Goal: Information Seeking & Learning: Learn about a topic

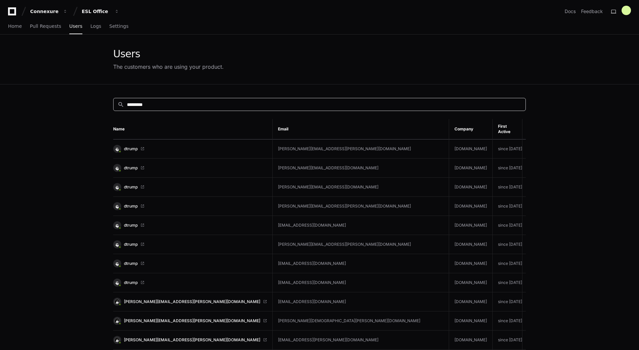
click at [197, 105] on input "*********" at bounding box center [324, 104] width 395 height 7
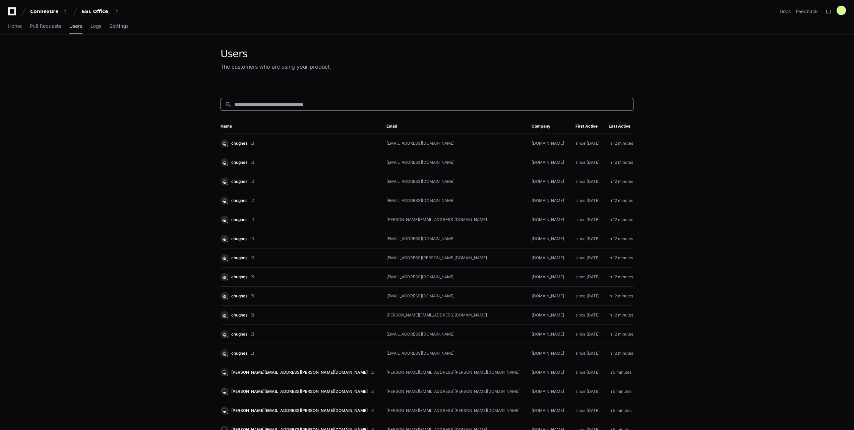
click at [287, 107] on input at bounding box center [431, 104] width 395 height 7
type input "*********"
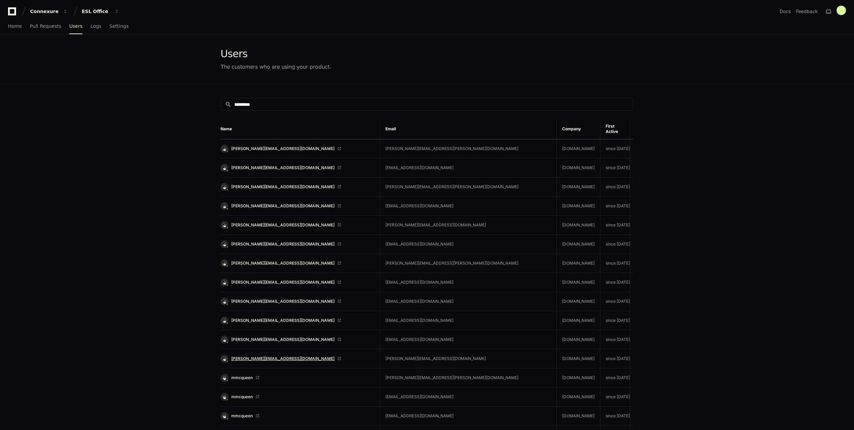
click at [267, 349] on span "barbara@evolutionrisk.com" at bounding box center [282, 358] width 103 height 5
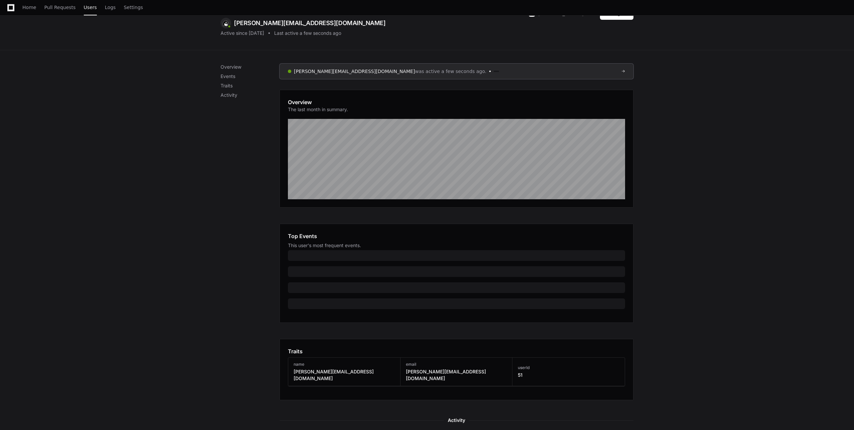
scroll to position [168, 0]
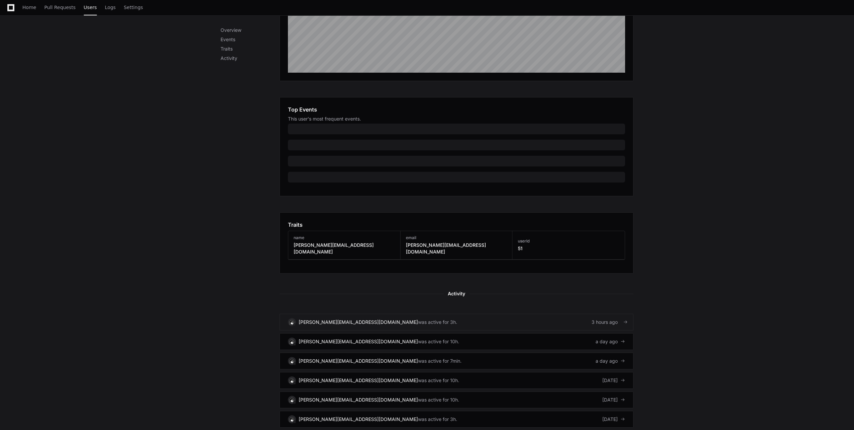
click at [561, 314] on link "barbara@evolutionrisk.com was active for 3h. 3 hours ago" at bounding box center [456, 322] width 354 height 17
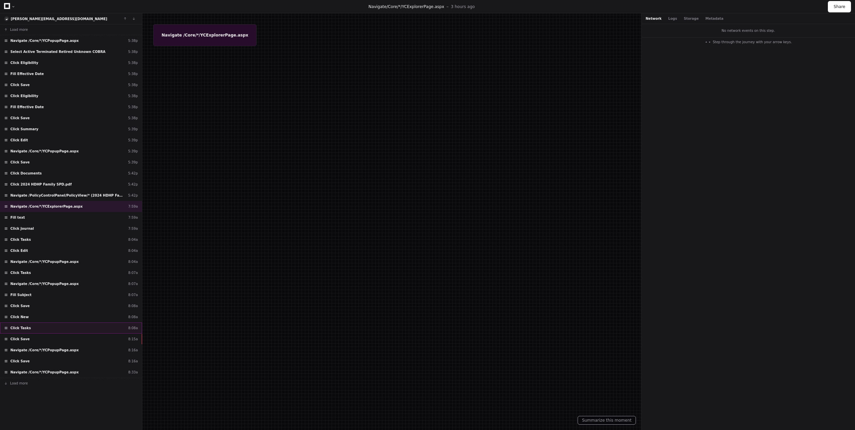
click at [53, 330] on div "Click Tasks 8:08a" at bounding box center [71, 328] width 142 height 11
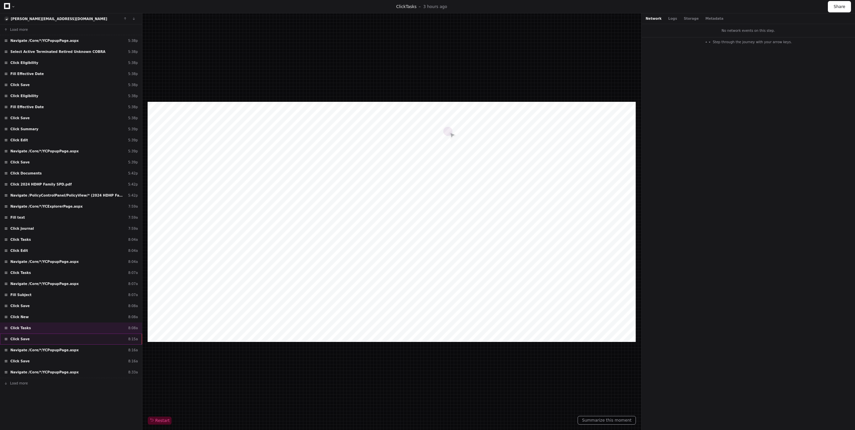
click at [57, 343] on div "Click Save 8:15a" at bounding box center [71, 339] width 142 height 11
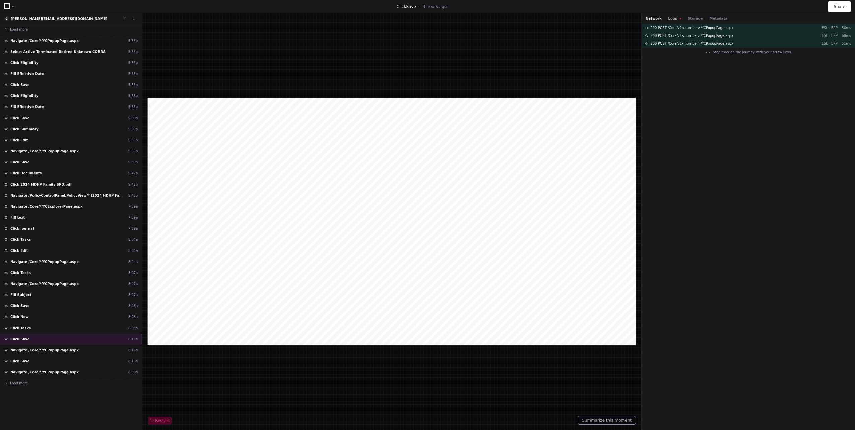
click at [671, 16] on button "Logs" at bounding box center [674, 18] width 13 height 5
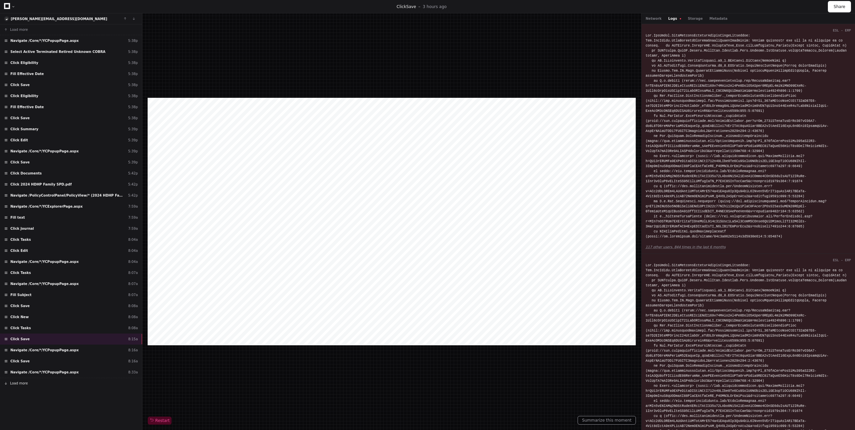
click at [32, 383] on button "Load more" at bounding box center [71, 383] width 142 height 11
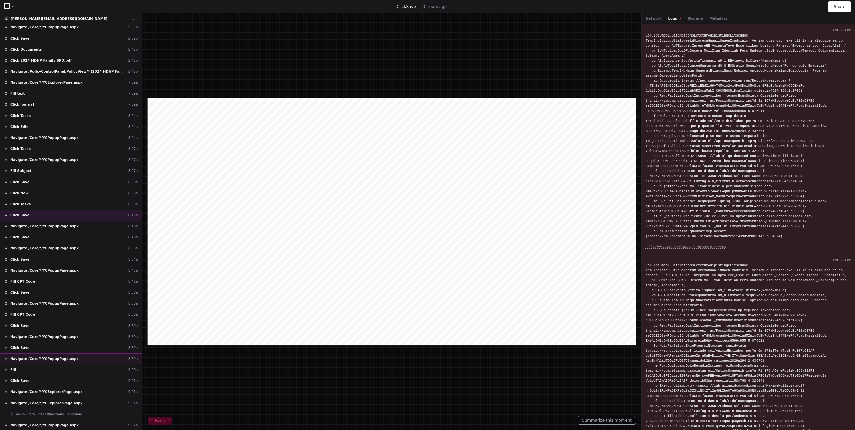
scroll to position [290, 0]
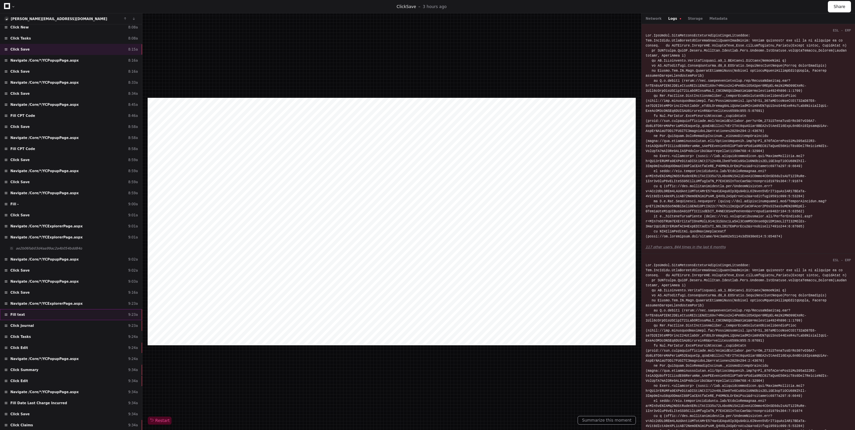
click at [44, 312] on div "Fill text 9:23a" at bounding box center [71, 314] width 142 height 11
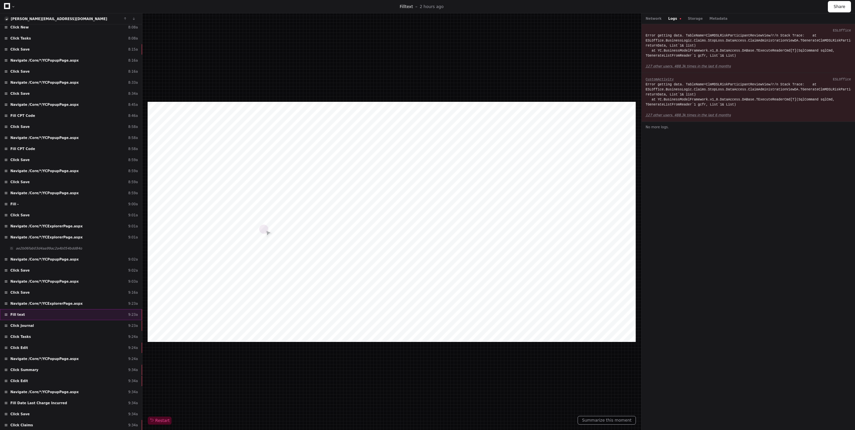
click at [104, 319] on div "Fill text 9:23a" at bounding box center [71, 314] width 142 height 11
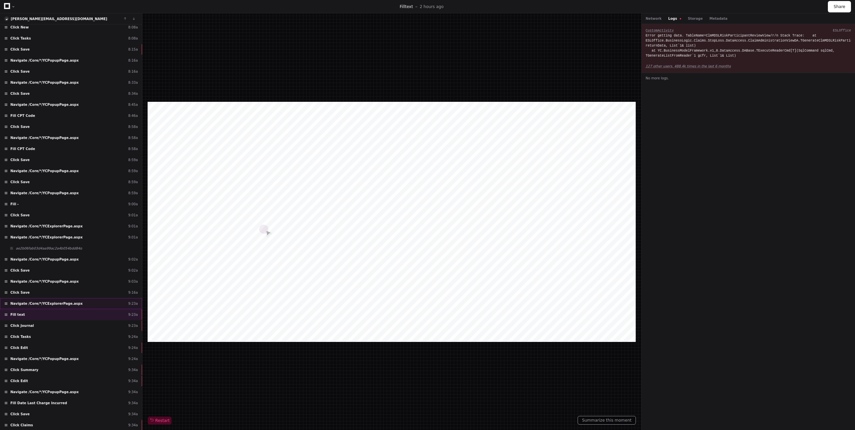
click at [115, 304] on div "Navigate /Core/*/YCExplorerPage.aspx 9:23a" at bounding box center [71, 303] width 142 height 11
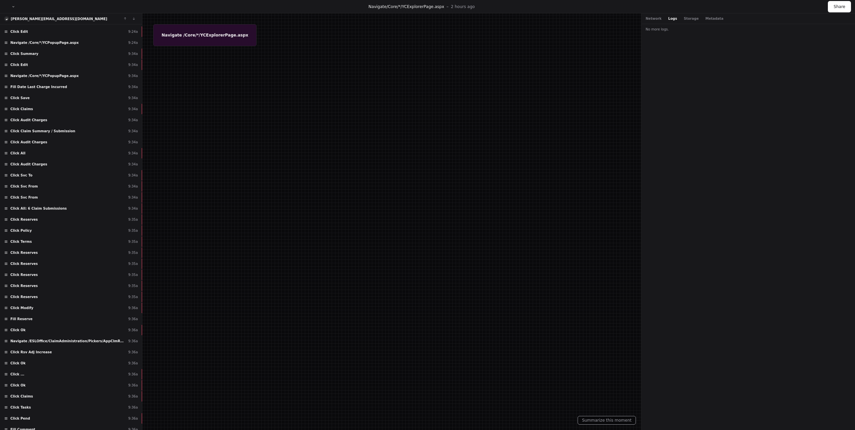
scroll to position [621, 0]
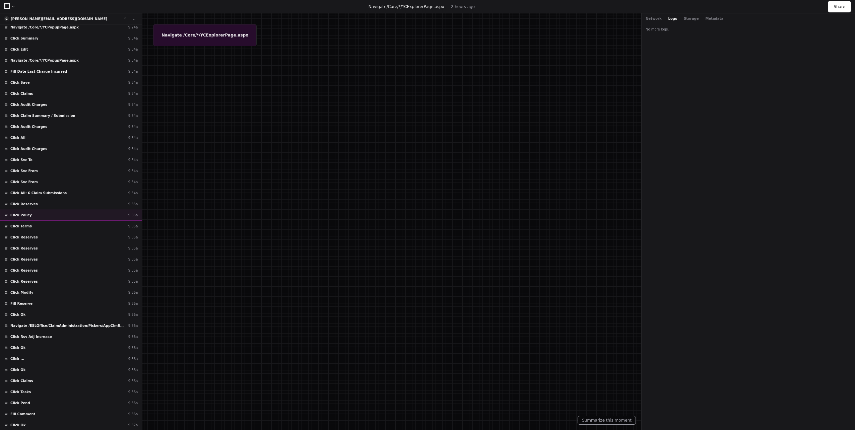
click at [93, 218] on div "Click Policy 9:35a" at bounding box center [71, 215] width 142 height 11
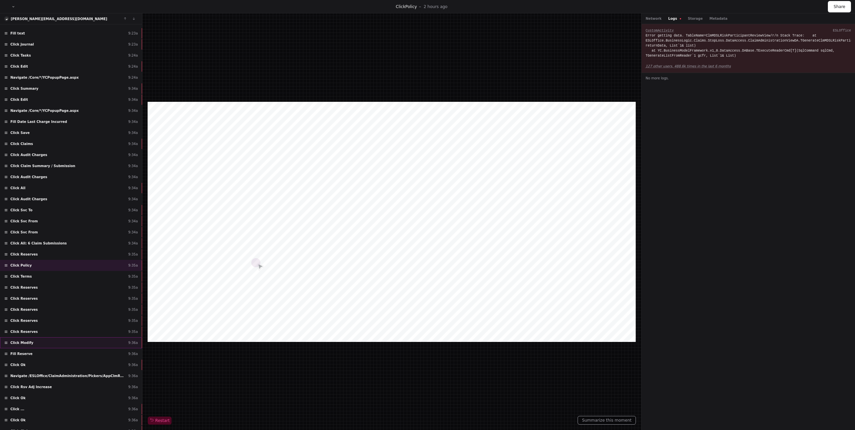
scroll to position [521, 0]
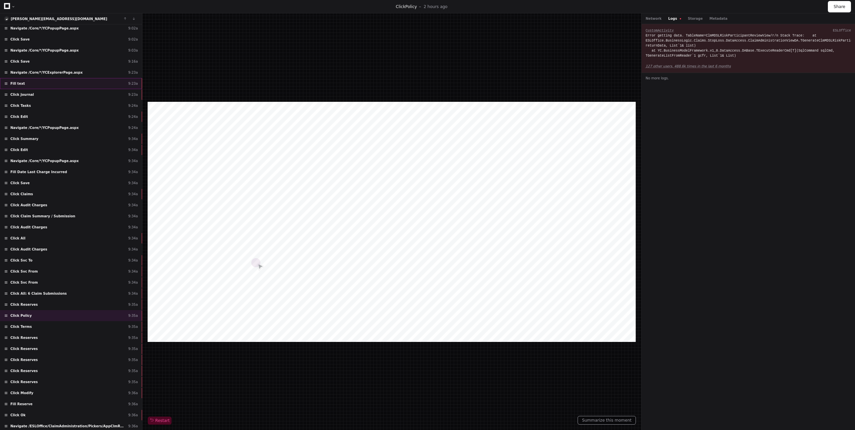
click at [113, 81] on div "Fill text 9:23a" at bounding box center [71, 83] width 142 height 11
click at [66, 101] on div "Click Tasks 9:24a" at bounding box center [71, 105] width 142 height 11
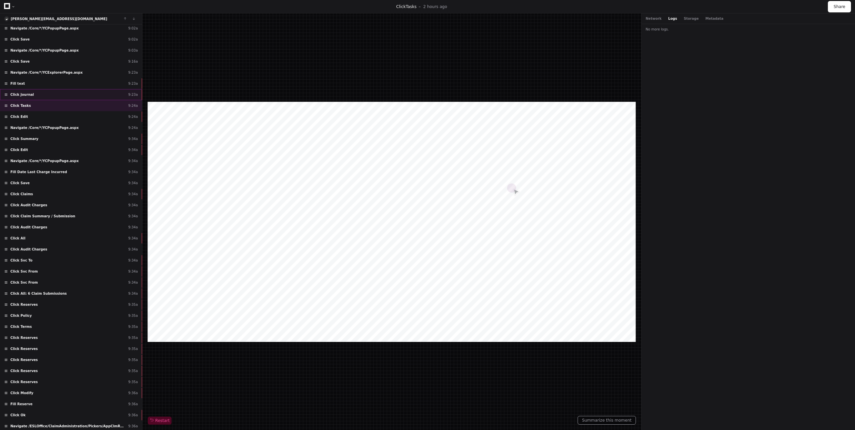
click at [85, 95] on div "Click Journal 9:23a" at bounding box center [71, 94] width 142 height 11
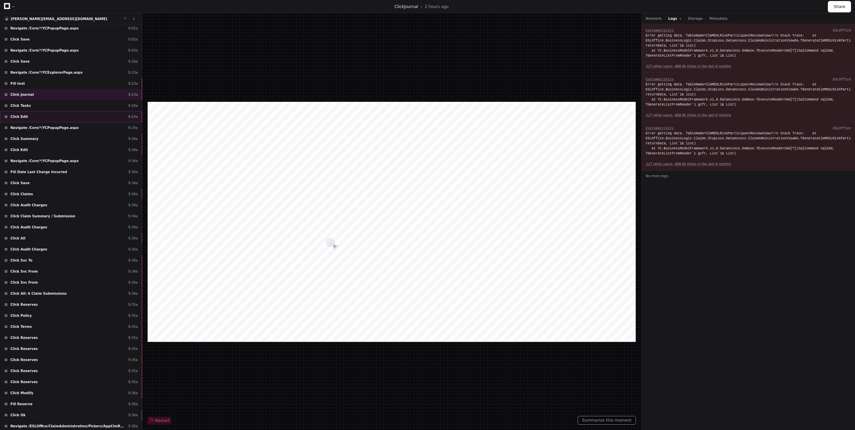
click at [84, 114] on div "Click Edit 9:24a" at bounding box center [71, 116] width 142 height 11
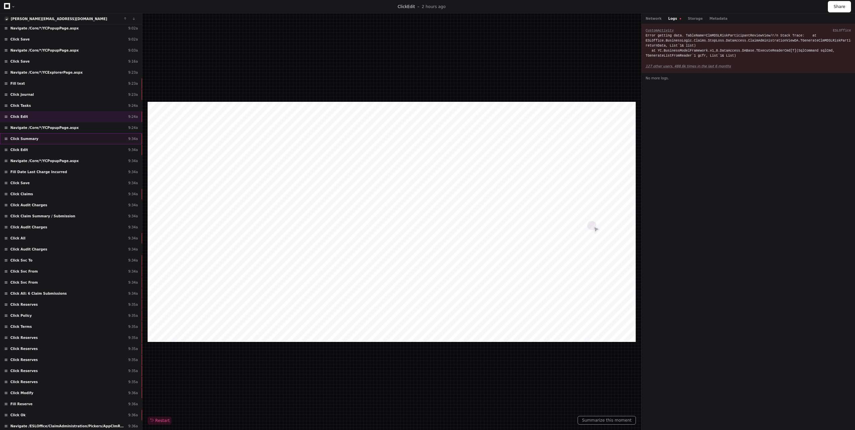
click at [85, 143] on div "Click Summary 9:34a" at bounding box center [71, 138] width 142 height 11
click at [75, 151] on div "Click Edit 9:34a" at bounding box center [71, 149] width 142 height 11
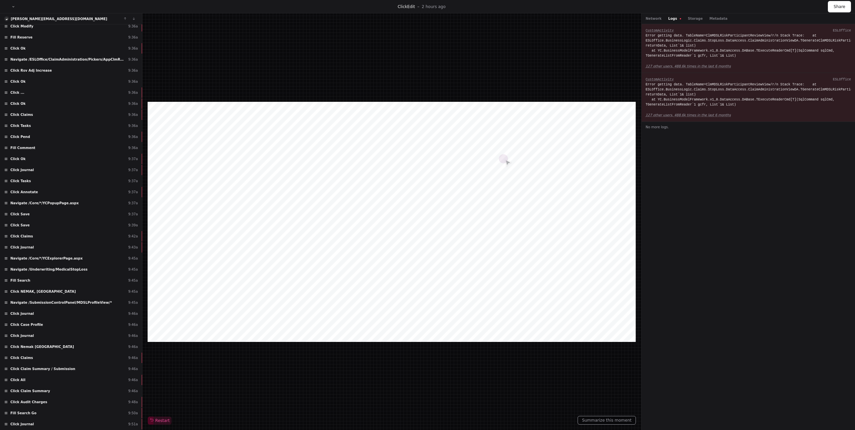
scroll to position [953, 0]
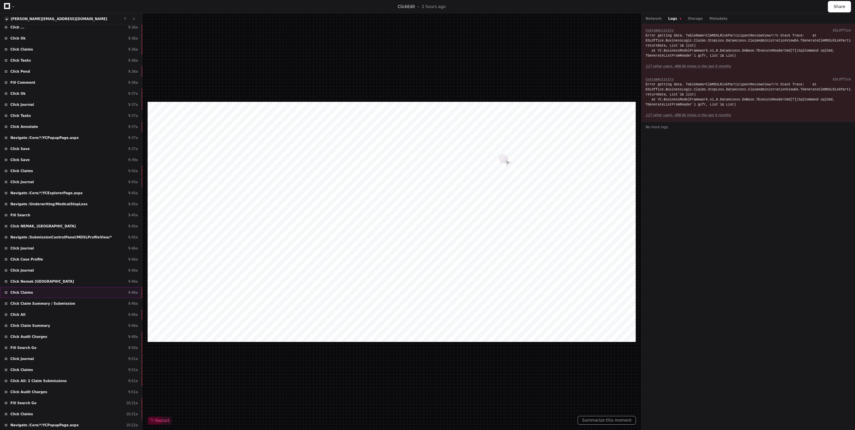
click at [87, 295] on div "Click Claims 9:46a" at bounding box center [71, 292] width 142 height 11
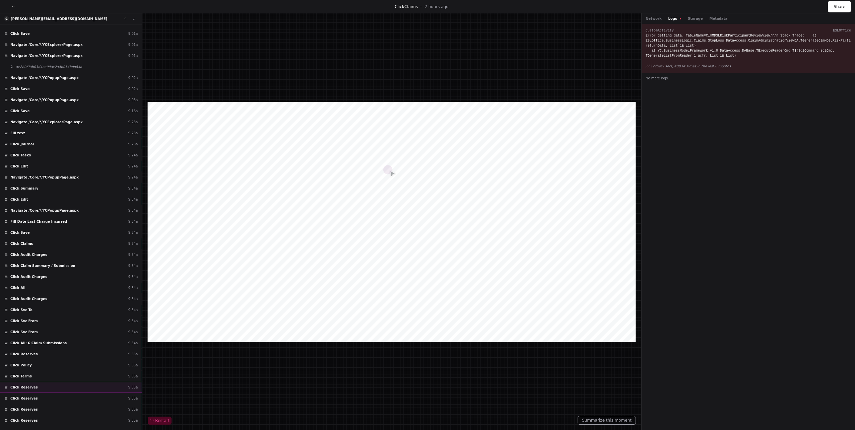
scroll to position [451, 0]
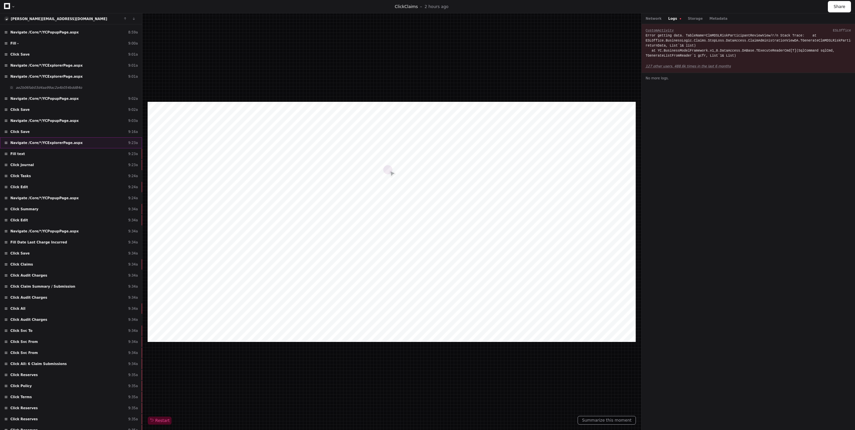
click at [79, 146] on div "Navigate /Core/*/YCExplorerPage.aspx 9:23a" at bounding box center [71, 142] width 142 height 11
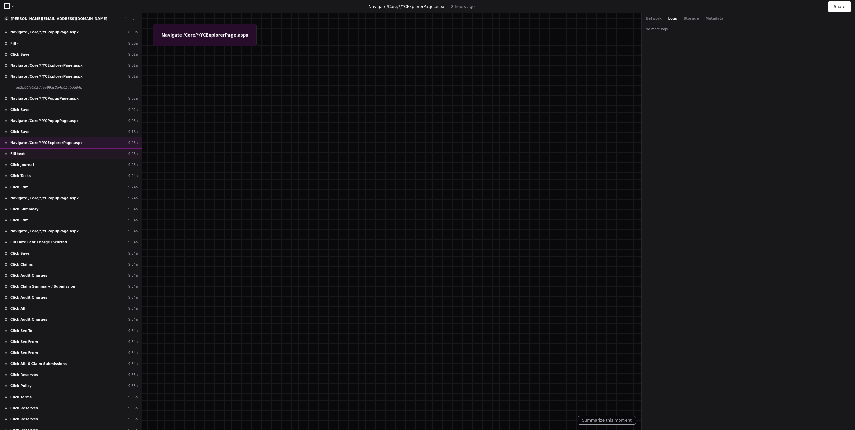
click at [82, 150] on div "Fill text 9:23a" at bounding box center [71, 153] width 142 height 11
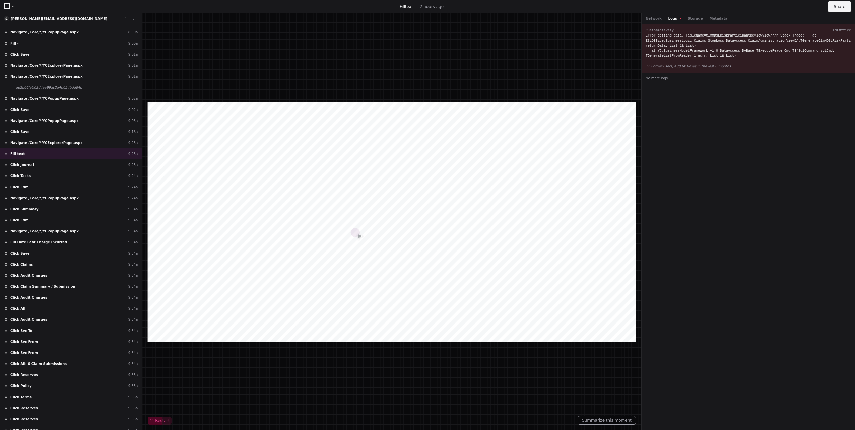
click at [836, 5] on button "Share" at bounding box center [839, 6] width 23 height 11
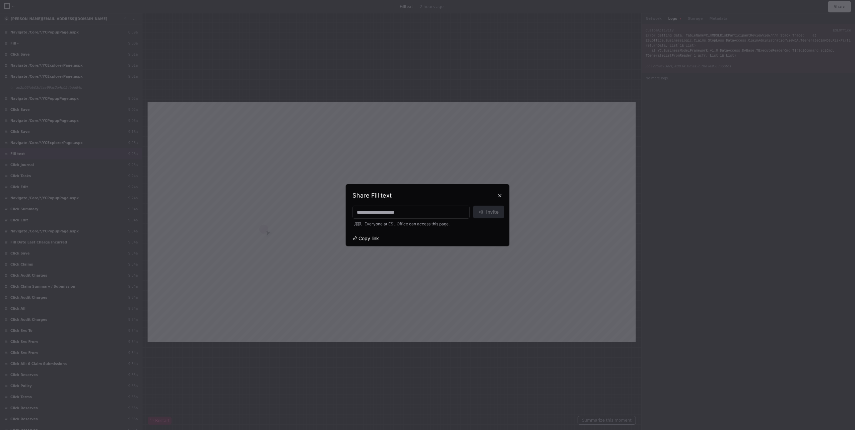
click at [373, 239] on span "Copy link" at bounding box center [368, 238] width 20 height 7
click at [500, 196] on button at bounding box center [500, 195] width 11 height 11
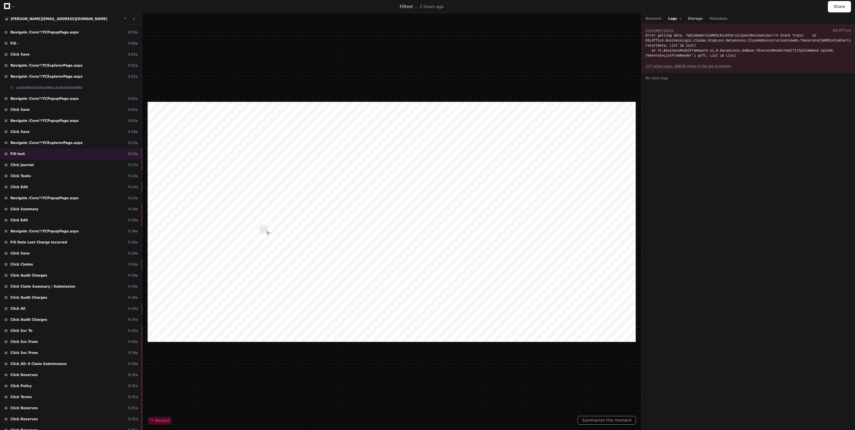
click at [691, 19] on button "Storage" at bounding box center [695, 18] width 15 height 5
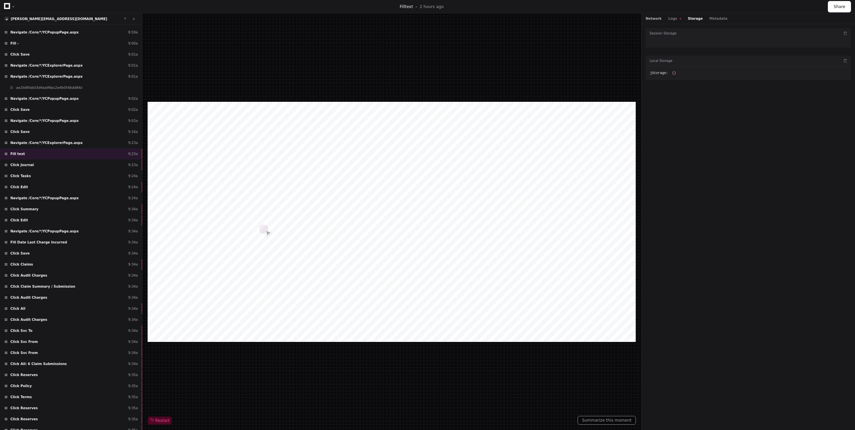
click at [651, 17] on button "Network" at bounding box center [654, 18] width 16 height 5
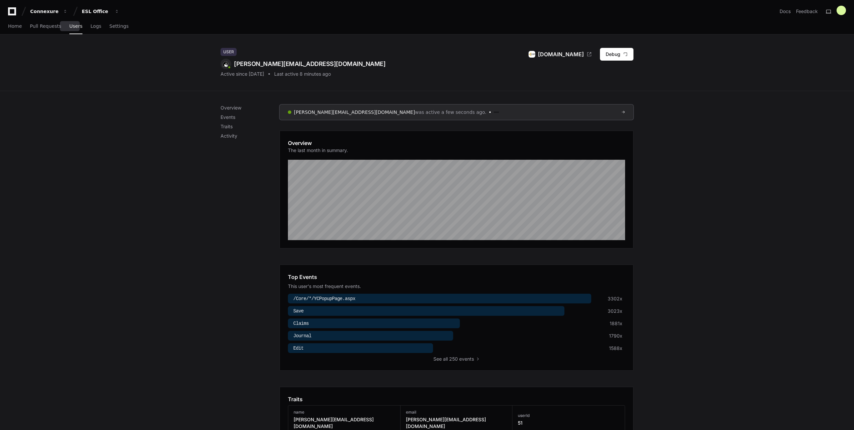
click at [71, 26] on span "Users" at bounding box center [75, 26] width 13 height 4
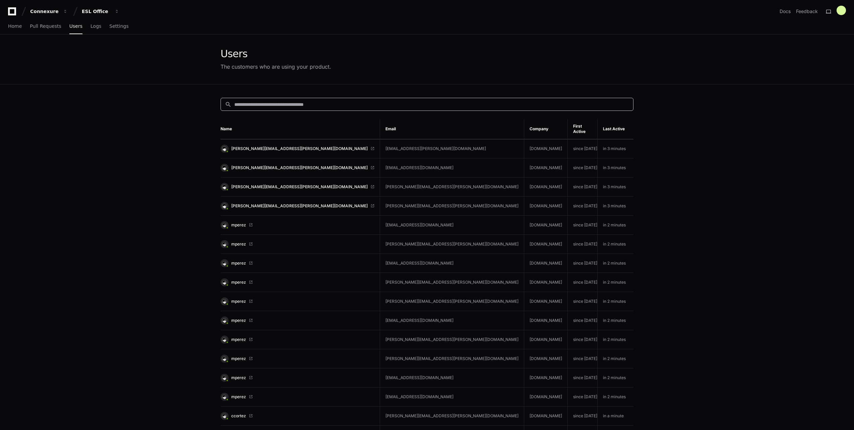
click at [285, 101] on input at bounding box center [431, 104] width 395 height 7
type input "*********"
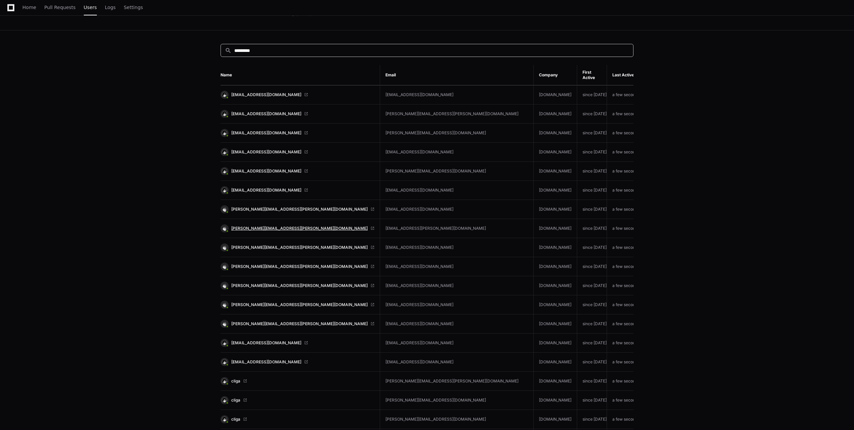
scroll to position [168, 0]
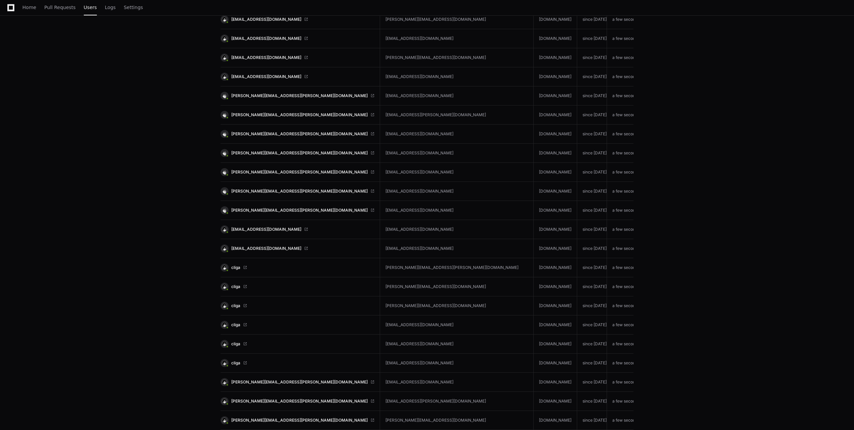
click at [267, 245] on link "abotoya@evolutionrisk.com" at bounding box center [297, 249] width 154 height 8
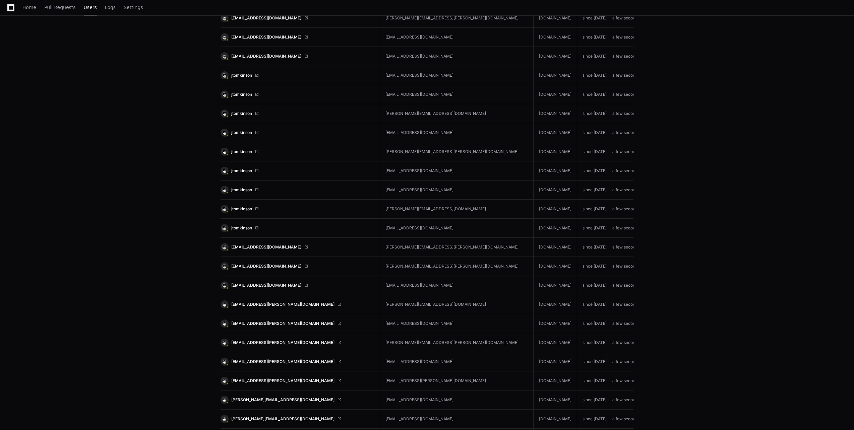
scroll to position [1240, 0]
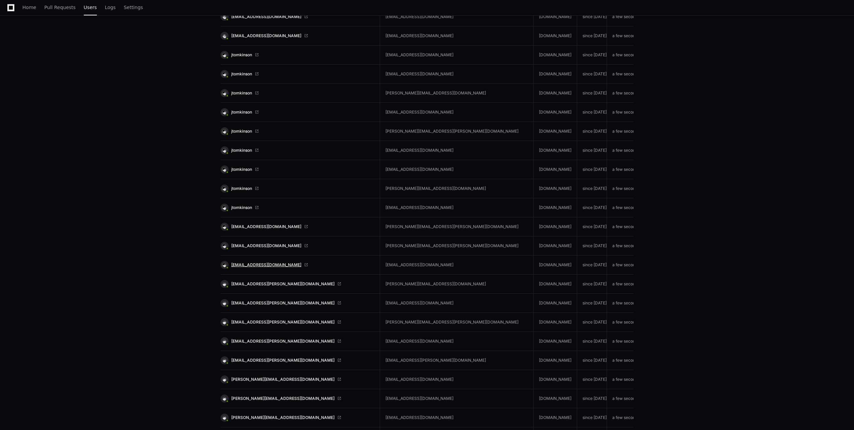
click at [250, 262] on span "syche@evolutionrisk.com" at bounding box center [266, 264] width 70 height 5
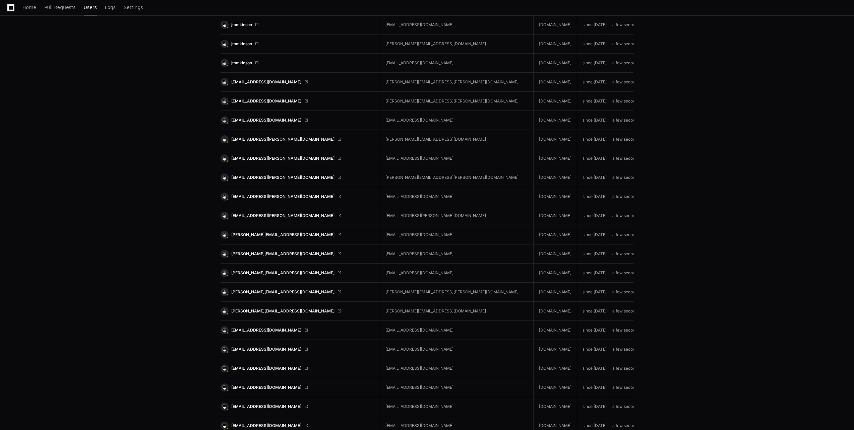
scroll to position [1407, 0]
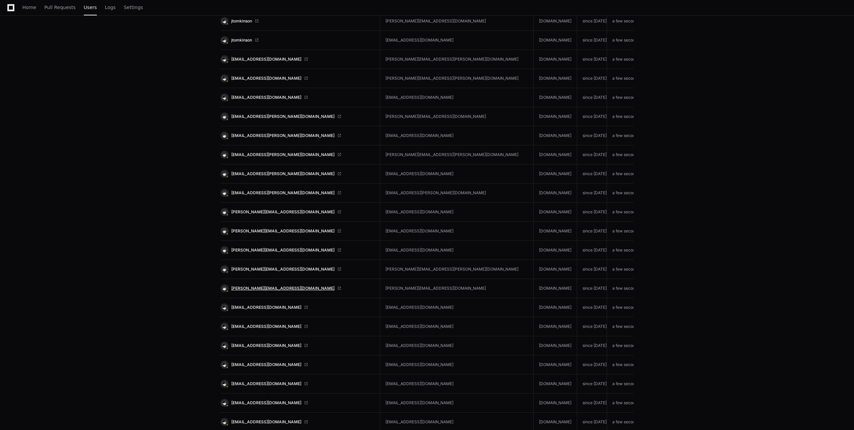
click at [252, 286] on span "melanie@evolutionrisk.com" at bounding box center [282, 288] width 103 height 5
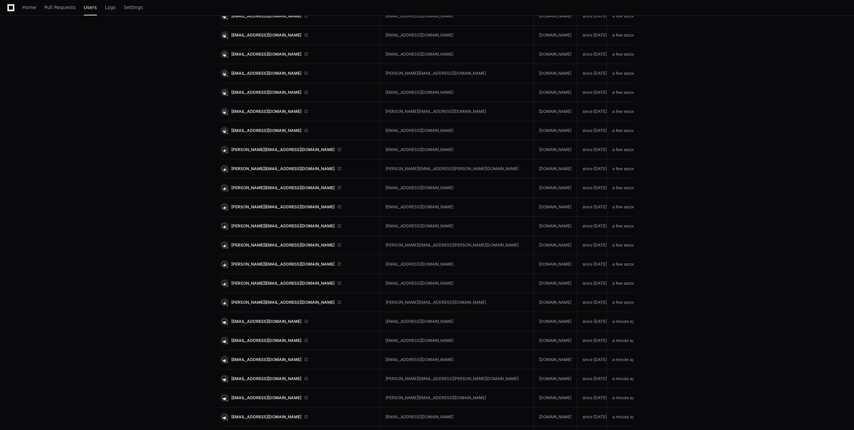
scroll to position [2714, 0]
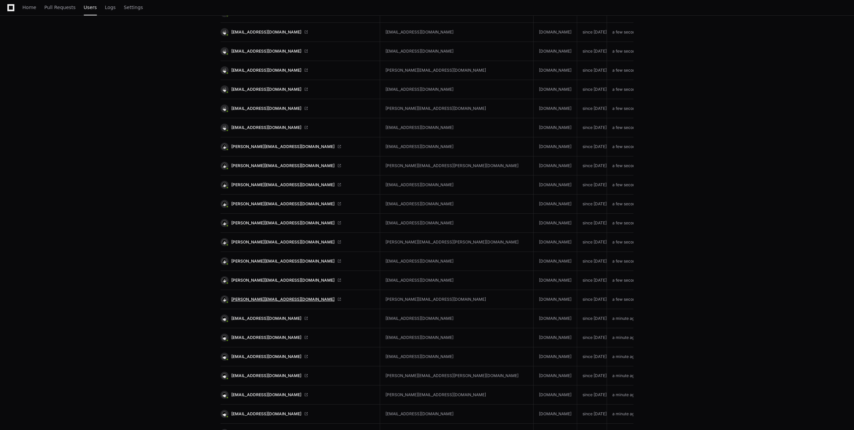
click at [244, 297] on span "linda@evolutionrisk.com" at bounding box center [282, 299] width 103 height 5
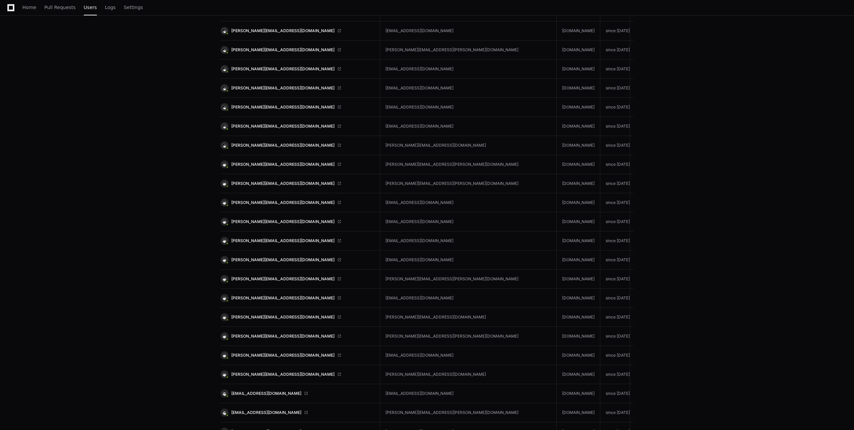
scroll to position [3618, 0]
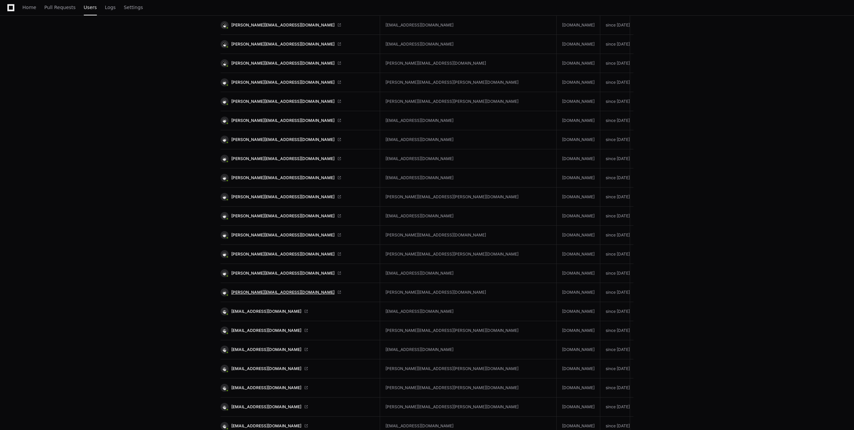
click at [260, 290] on span "carol@evolutionrisk.com" at bounding box center [282, 292] width 103 height 5
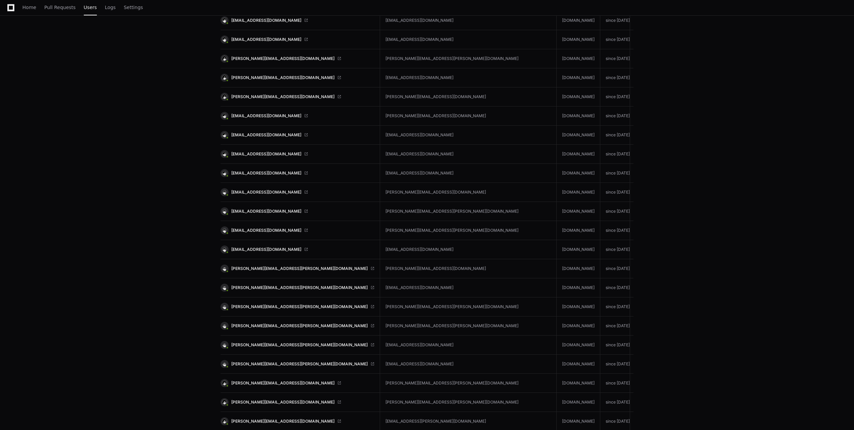
scroll to position [5394, 0]
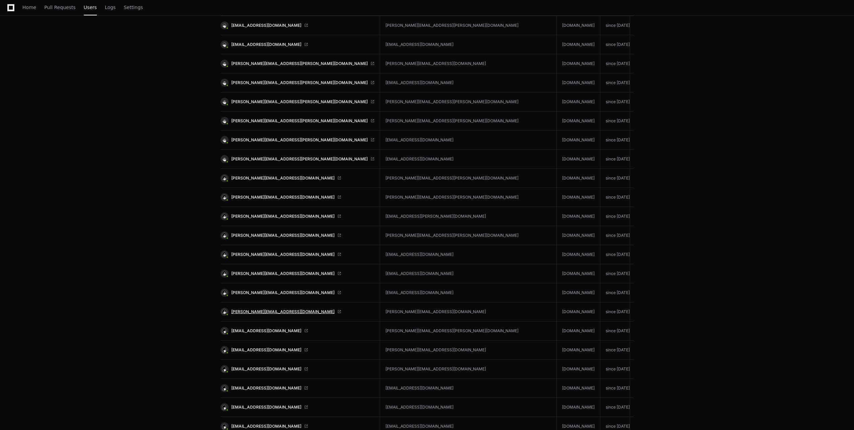
click at [265, 309] on span "[PERSON_NAME][EMAIL_ADDRESS][DOMAIN_NAME]" at bounding box center [282, 311] width 103 height 5
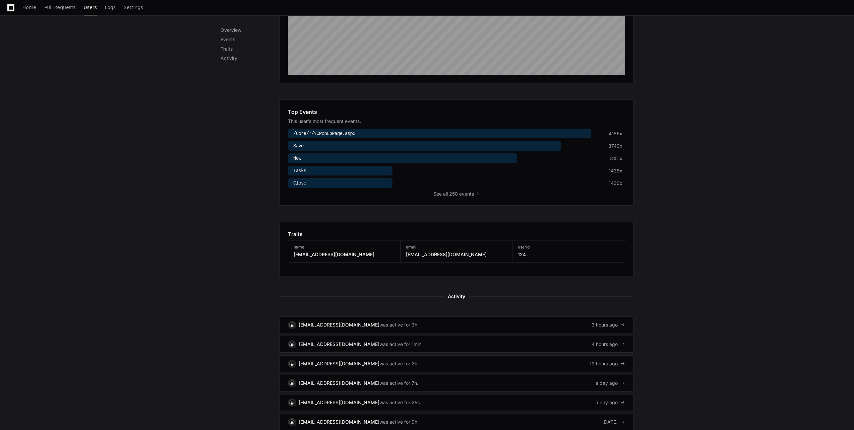
scroll to position [235, 0]
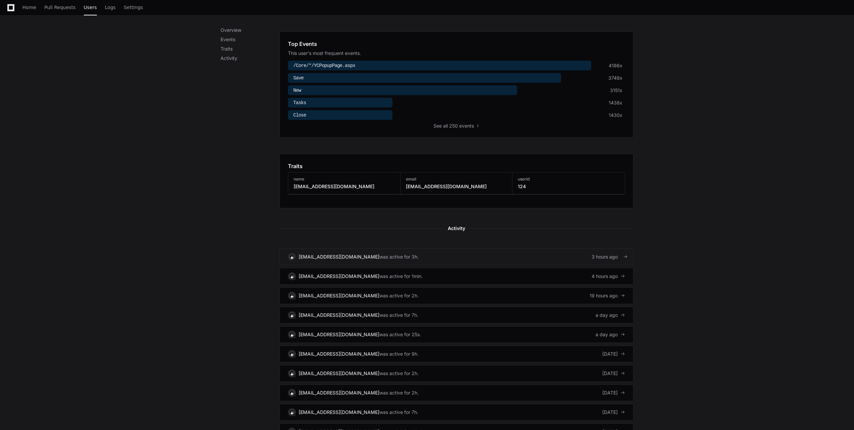
click at [384, 260] on div "was active for 3h." at bounding box center [398, 257] width 39 height 7
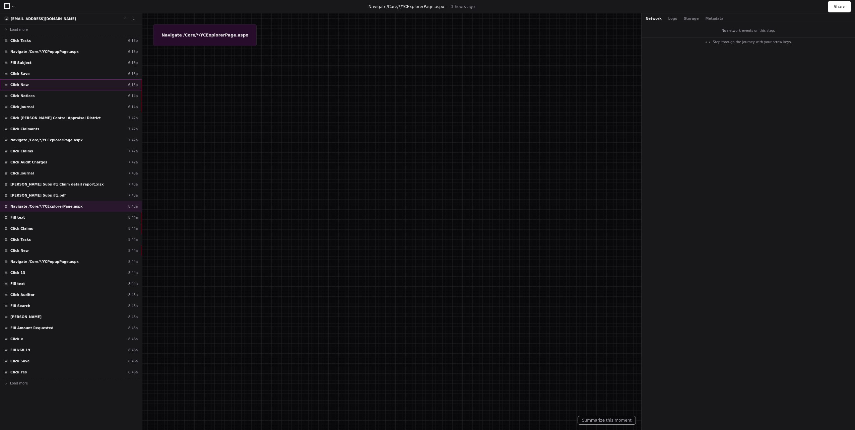
click at [40, 81] on div "Click New 6:13p" at bounding box center [71, 84] width 142 height 11
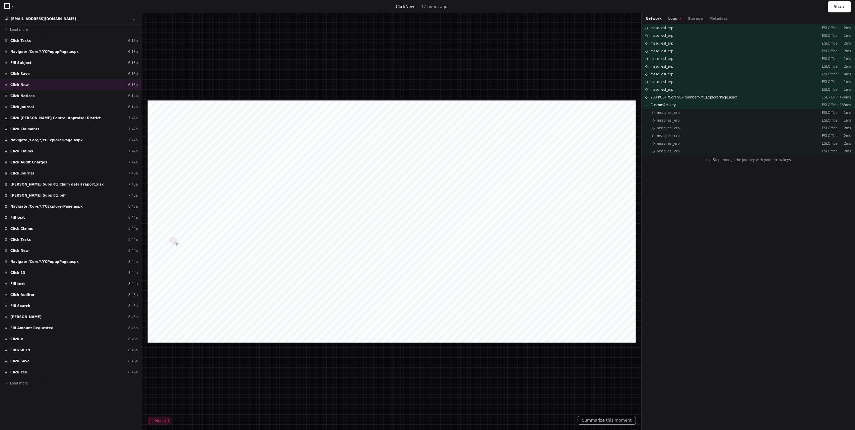
click at [668, 18] on button "Logs" at bounding box center [674, 18] width 13 height 5
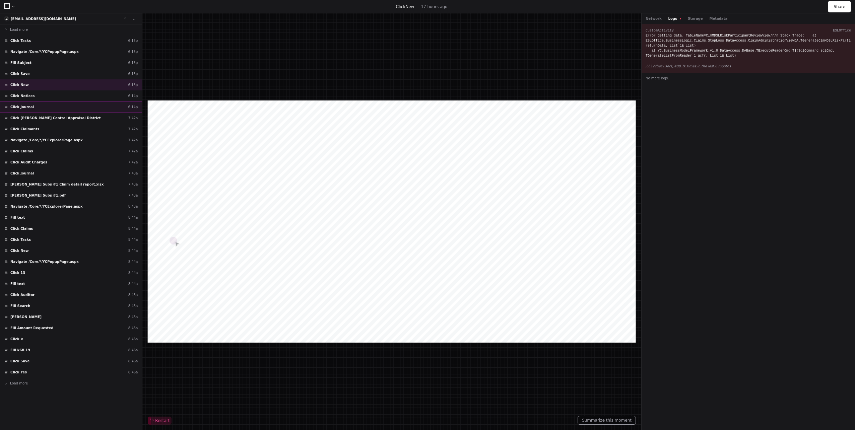
click at [72, 110] on div "Click Journal 6:14p" at bounding box center [71, 107] width 142 height 11
click at [651, 19] on button "Network" at bounding box center [654, 18] width 16 height 5
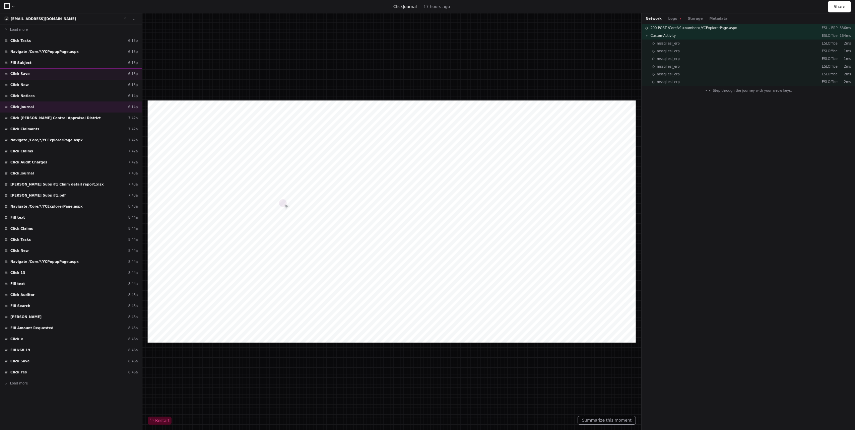
click at [68, 73] on div "Click Save 6:13p" at bounding box center [71, 73] width 142 height 11
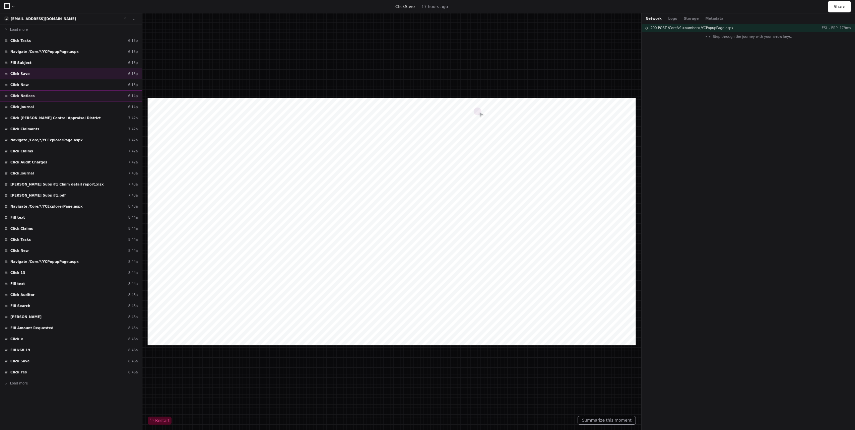
click at [71, 92] on div "Click Notices 6:14p" at bounding box center [71, 95] width 142 height 11
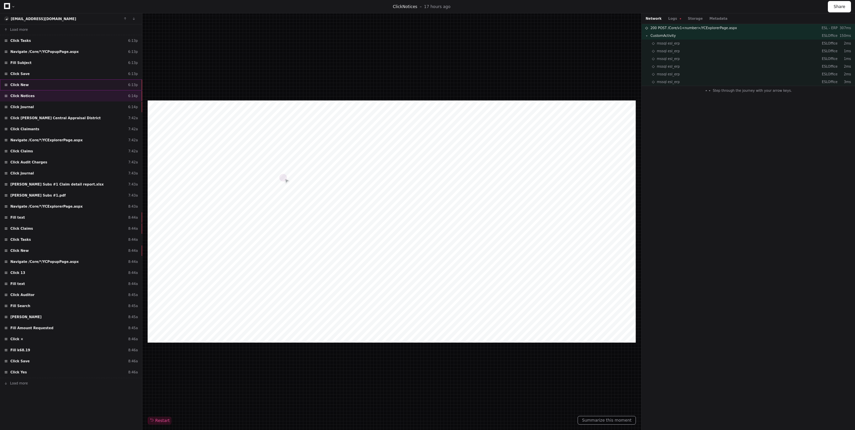
click at [70, 86] on div "Click New 6:13p" at bounding box center [71, 84] width 142 height 11
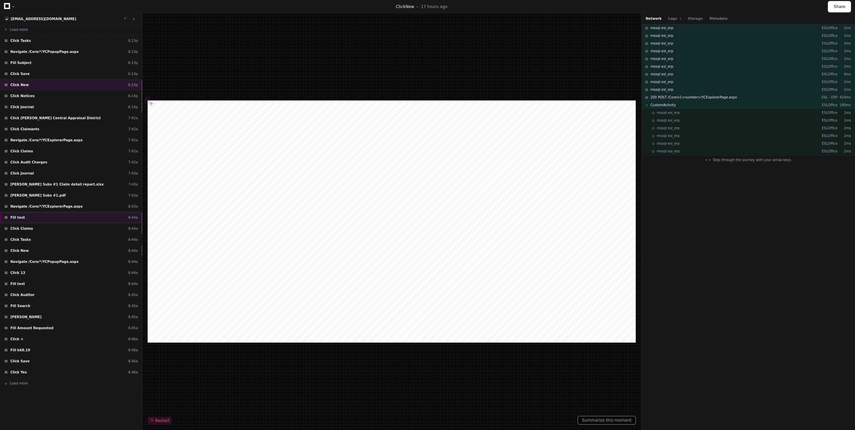
click at [86, 221] on div "Fill text 8:44a" at bounding box center [71, 217] width 142 height 11
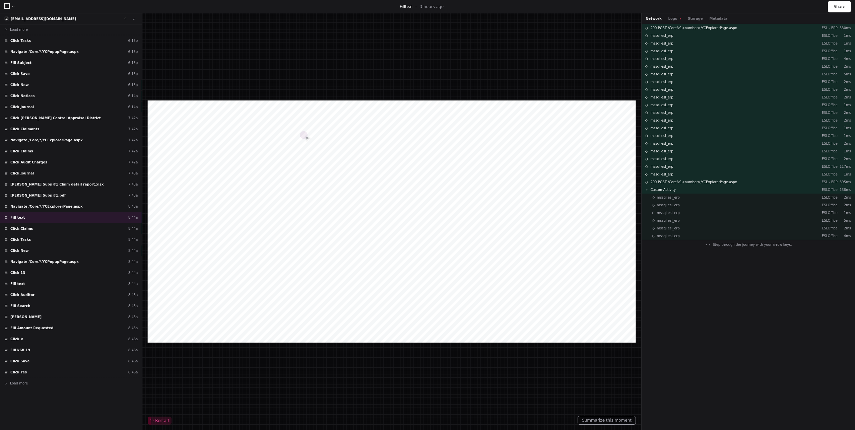
click at [671, 23] on div "Network Logs Storage Metadata" at bounding box center [748, 18] width 213 height 11
click at [670, 18] on button "Logs" at bounding box center [674, 18] width 13 height 5
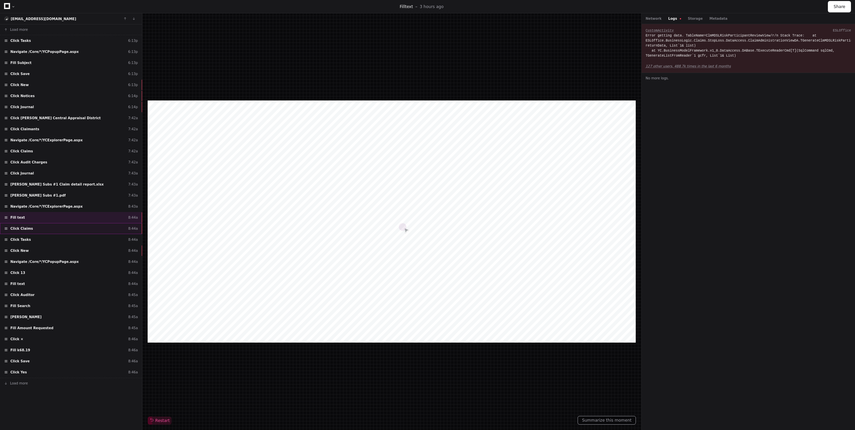
click at [85, 227] on div "Click Claims 8:44a" at bounding box center [71, 228] width 142 height 11
click at [90, 257] on div "Navigate /Core/*/YCPopupPage.aspx 8:44a" at bounding box center [71, 261] width 142 height 11
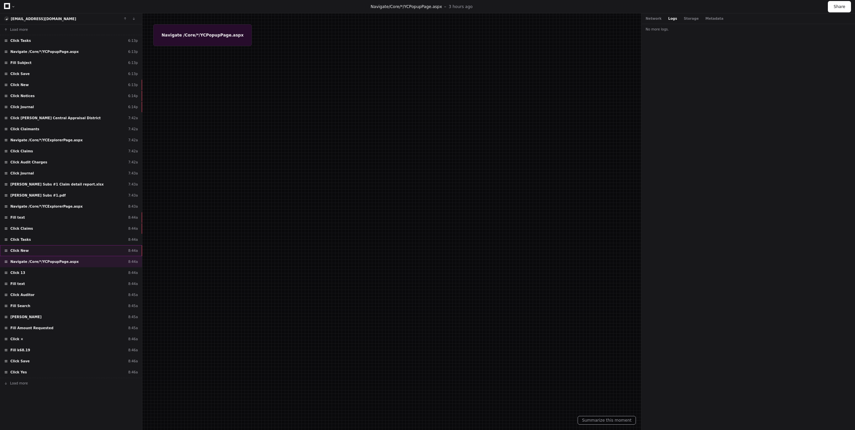
click at [91, 253] on div "Click New 8:44a" at bounding box center [71, 250] width 142 height 11
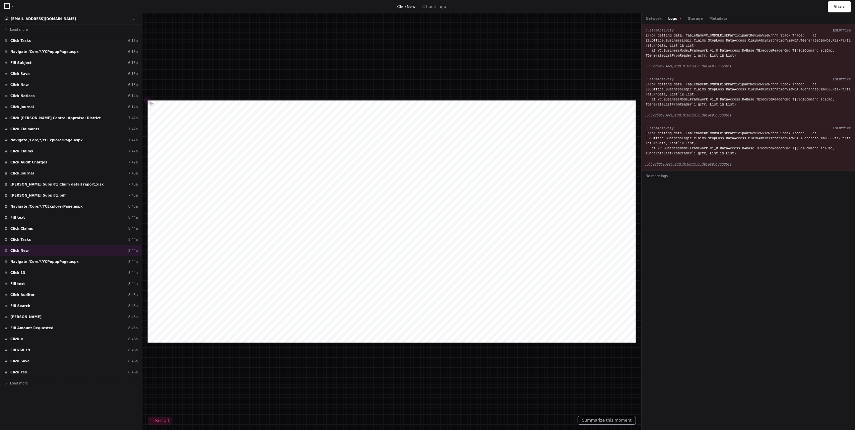
click at [651, 21] on div "Network Logs Storage Metadata" at bounding box center [748, 18] width 213 height 11
click at [658, 18] on button "Network" at bounding box center [654, 18] width 16 height 5
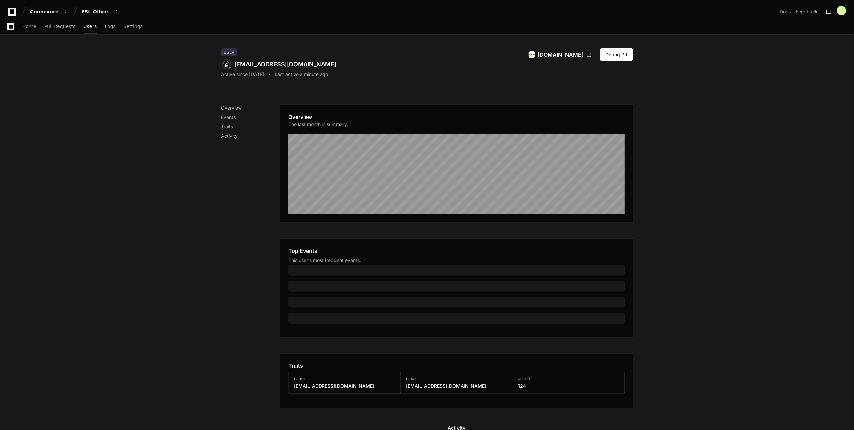
scroll to position [130, 0]
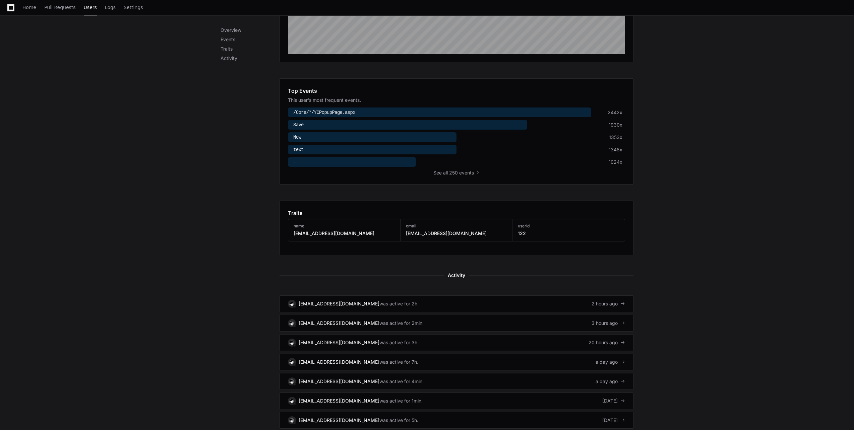
scroll to position [201, 0]
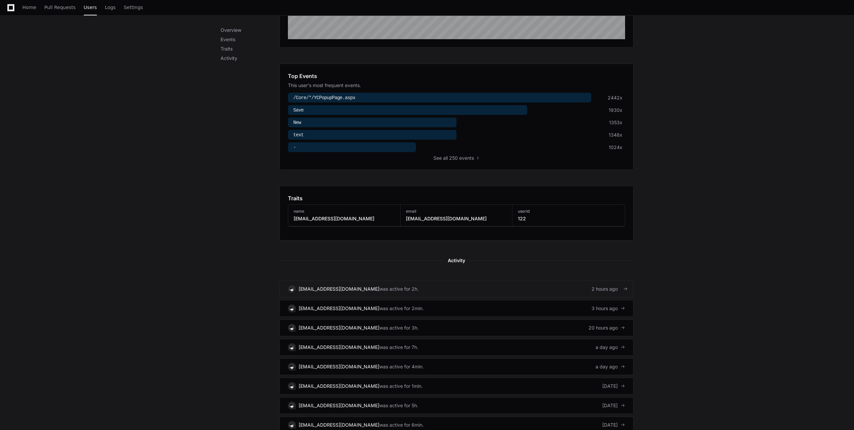
click at [581, 286] on link "[EMAIL_ADDRESS][DOMAIN_NAME] was active for 2h. 2 hours ago" at bounding box center [456, 289] width 354 height 17
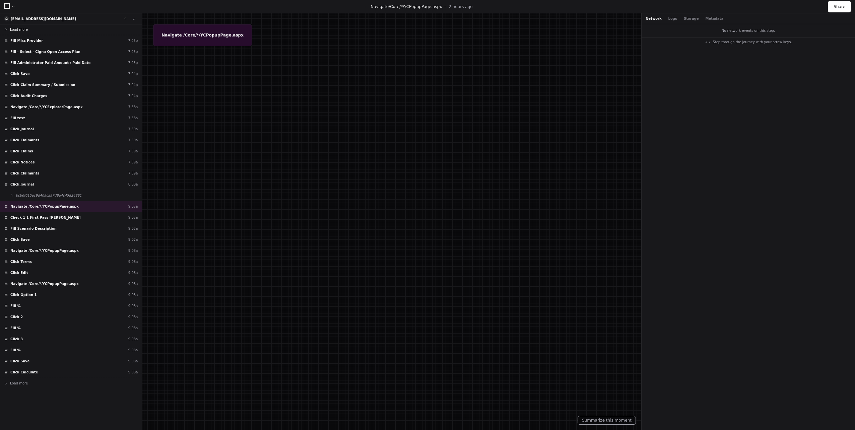
click at [16, 27] on button "Load more" at bounding box center [71, 29] width 142 height 11
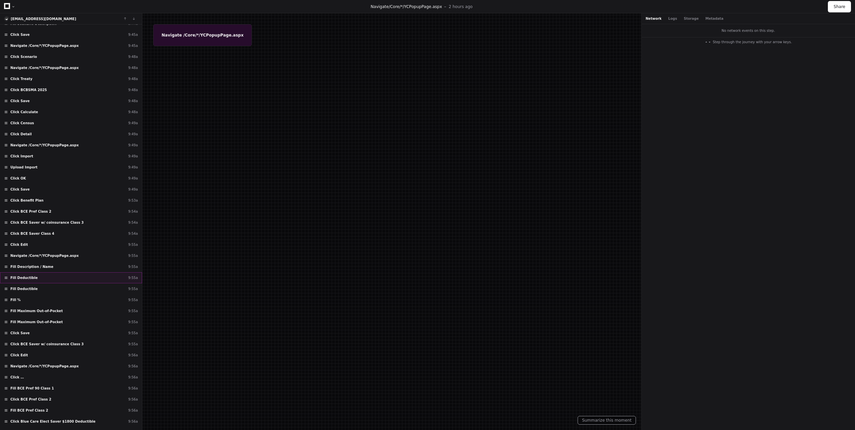
scroll to position [1119, 0]
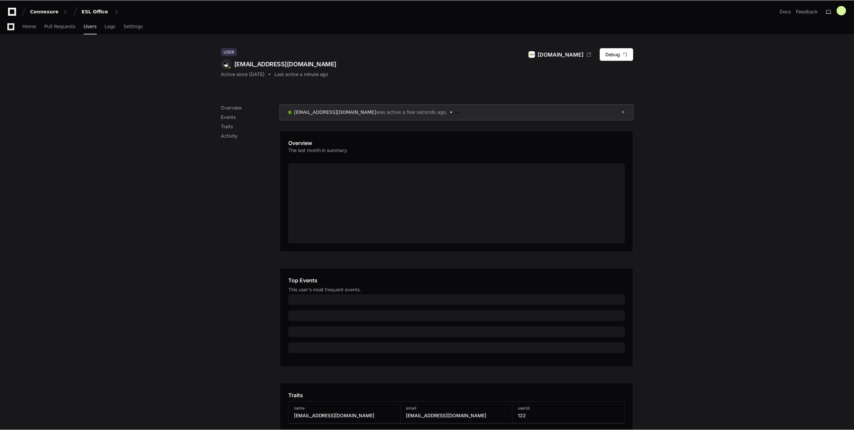
scroll to position [130, 0]
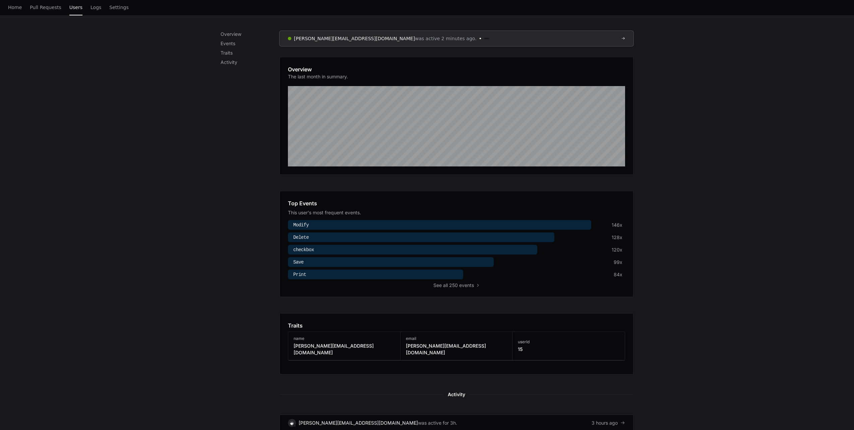
scroll to position [235, 0]
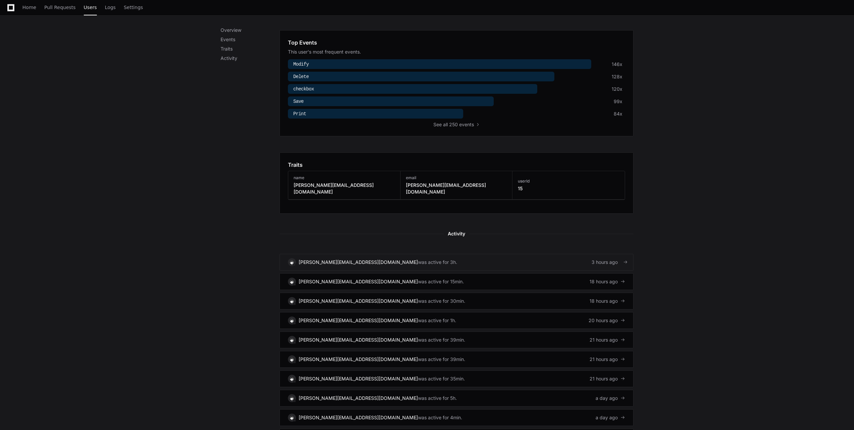
click at [478, 261] on link "[PERSON_NAME][EMAIL_ADDRESS][DOMAIN_NAME] was active for 3h. 3 hours ago" at bounding box center [456, 262] width 354 height 17
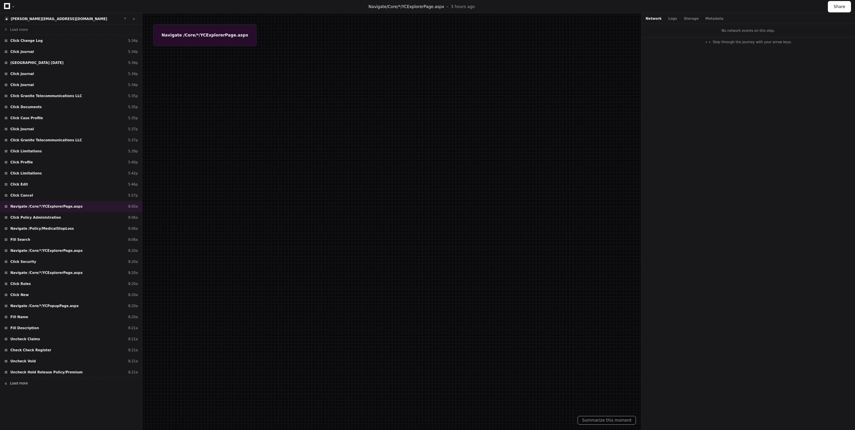
click at [20, 384] on span "Load more" at bounding box center [19, 383] width 18 height 5
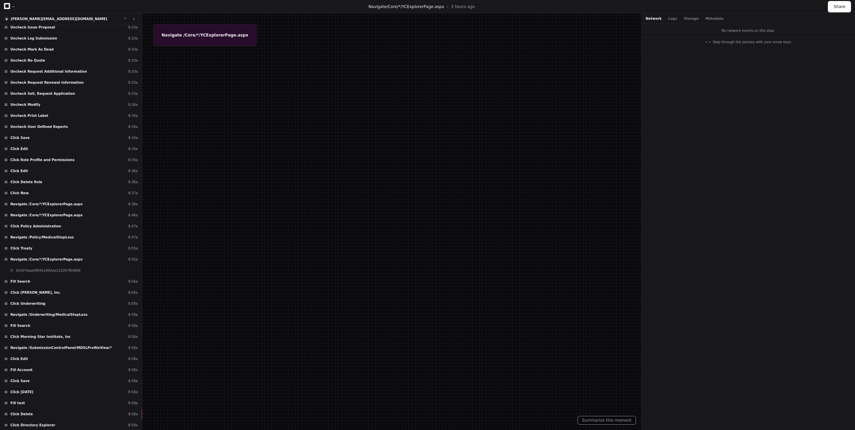
scroll to position [4933, 0]
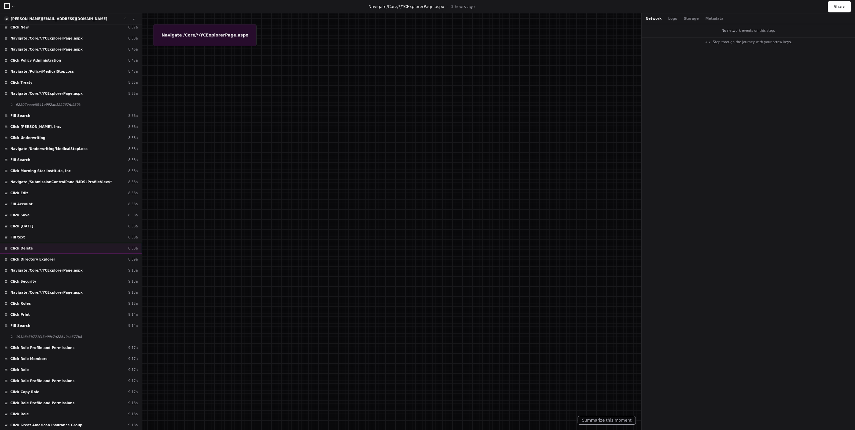
click at [73, 247] on div "Click Delete 8:58a" at bounding box center [71, 248] width 142 height 11
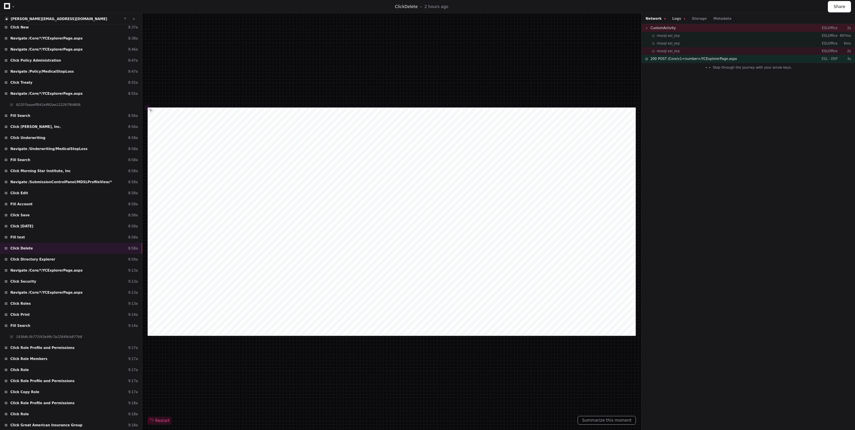
click at [676, 16] on button "Logs" at bounding box center [678, 18] width 13 height 5
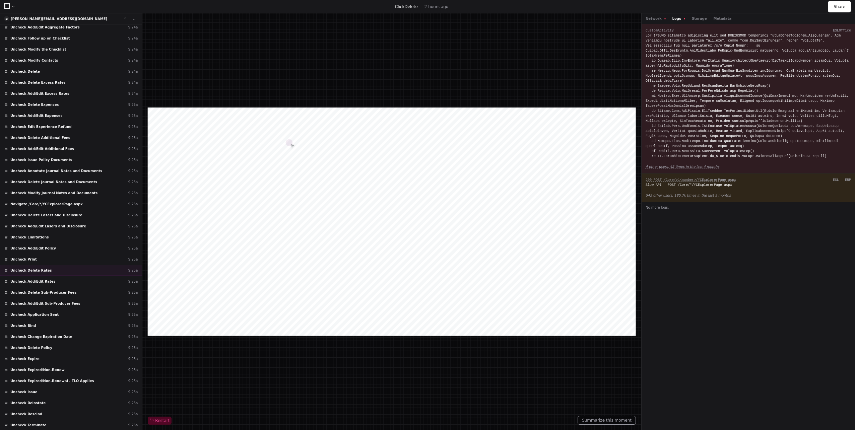
scroll to position [7255, 0]
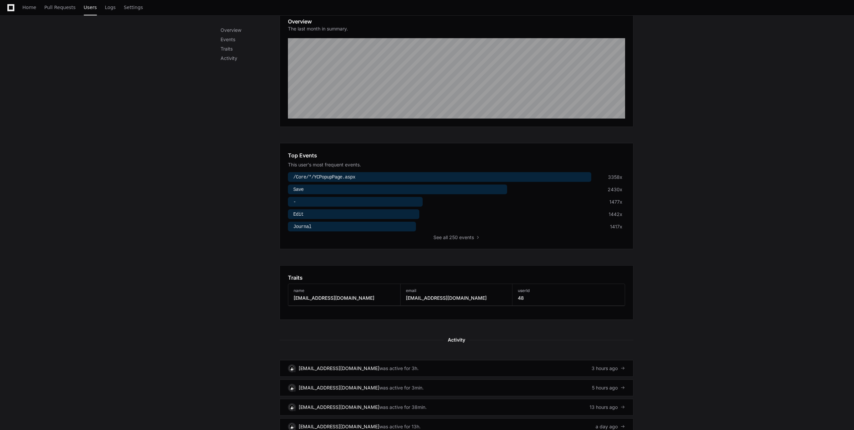
scroll to position [235, 0]
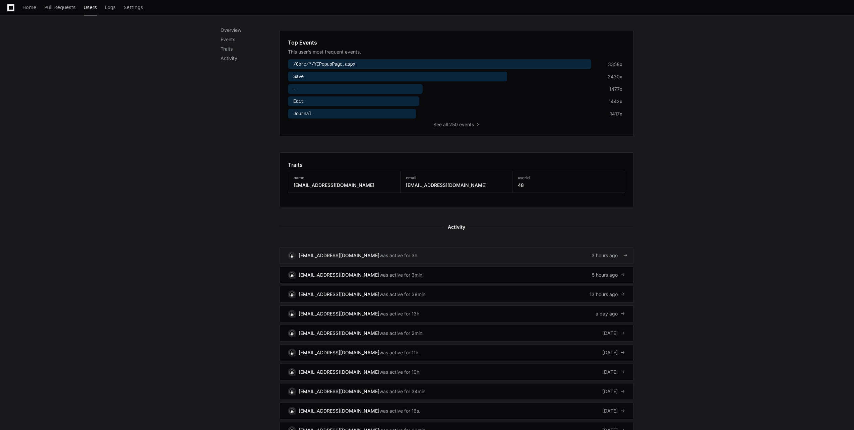
click at [421, 261] on link "cfamiglietti@atsunderwriting.com was active for 3h. 3 hours ago" at bounding box center [456, 255] width 354 height 17
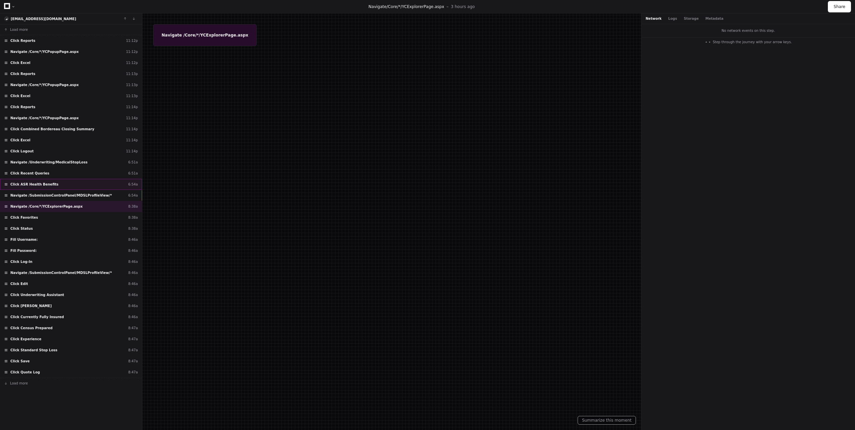
click at [46, 182] on div "Click ASR Health Benefits 6:54a" at bounding box center [71, 184] width 142 height 11
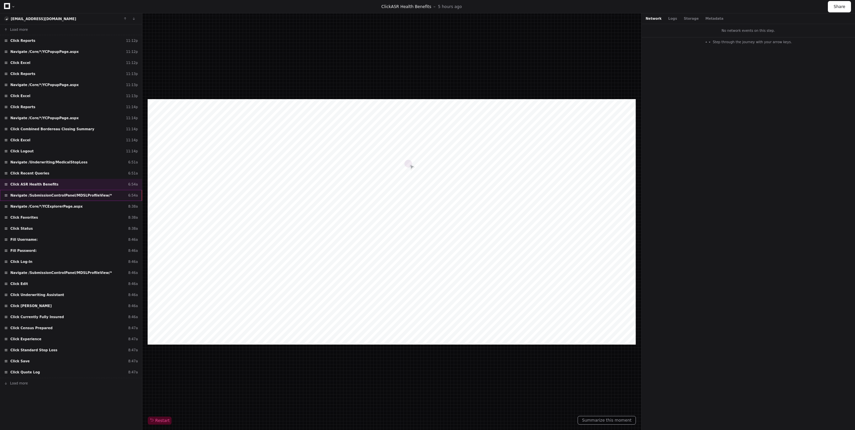
click at [49, 195] on span "Navigate /SubmissionControlPanel/MDSLProfileView/*" at bounding box center [61, 195] width 102 height 5
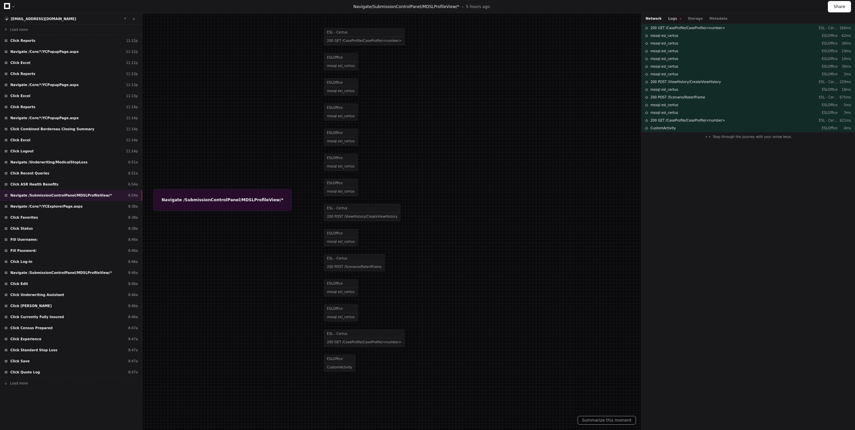
click at [672, 17] on button "Logs" at bounding box center [674, 18] width 13 height 5
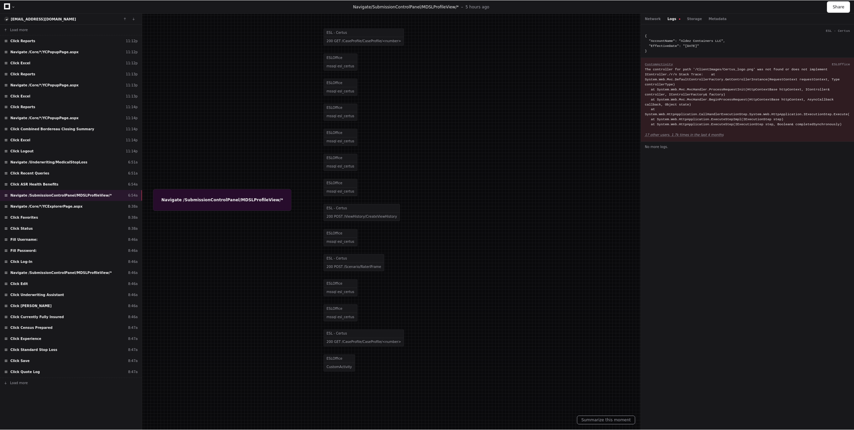
scroll to position [130, 0]
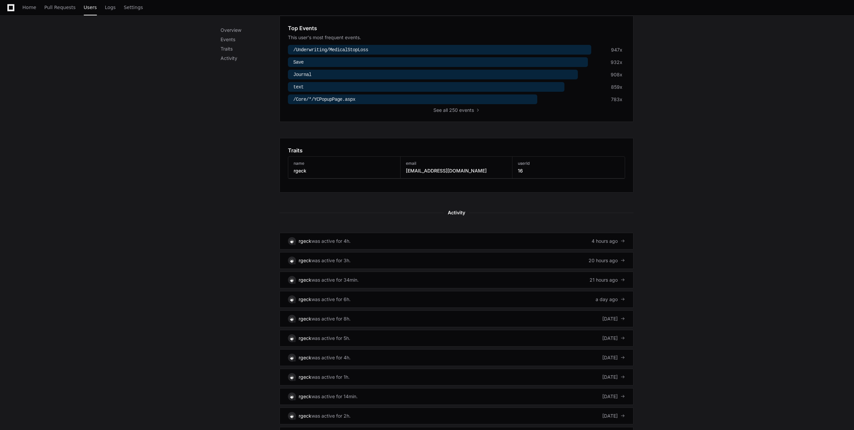
scroll to position [268, 0]
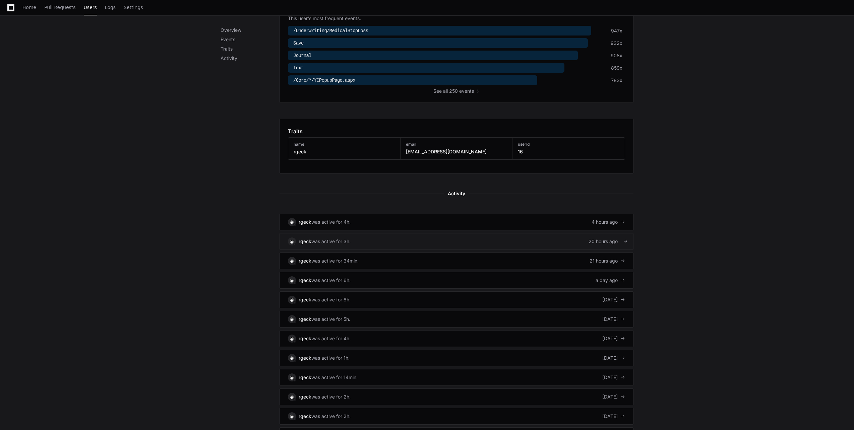
click at [446, 241] on link "rgeck was active for 3h. 20 hours ago" at bounding box center [456, 241] width 354 height 17
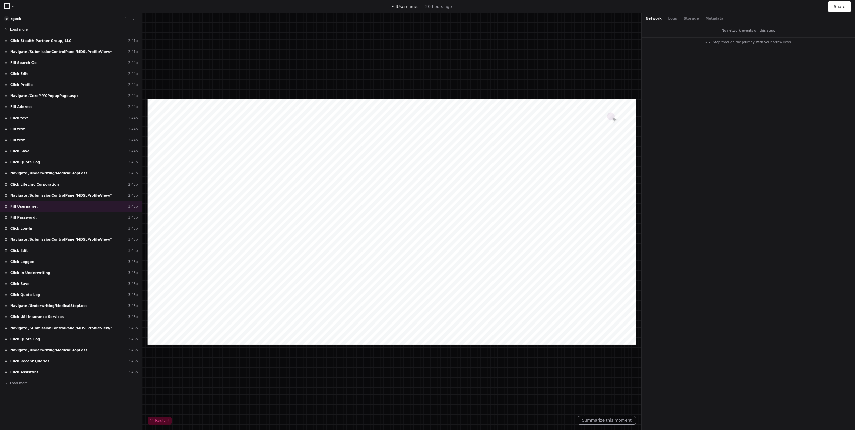
click at [15, 26] on button "Load more" at bounding box center [71, 29] width 142 height 11
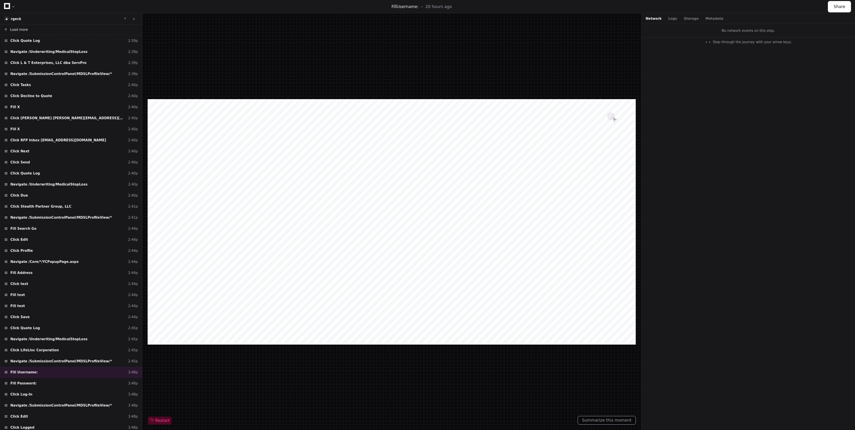
click at [14, 26] on button "Load more" at bounding box center [71, 29] width 142 height 11
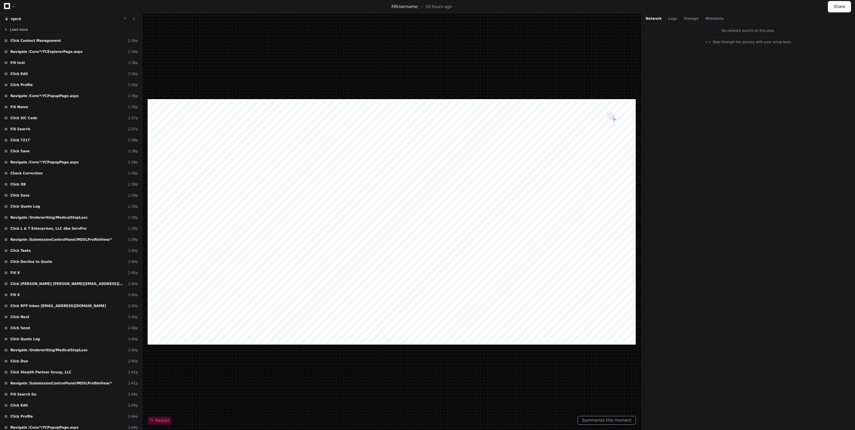
click at [14, 26] on button "Load more" at bounding box center [71, 29] width 142 height 11
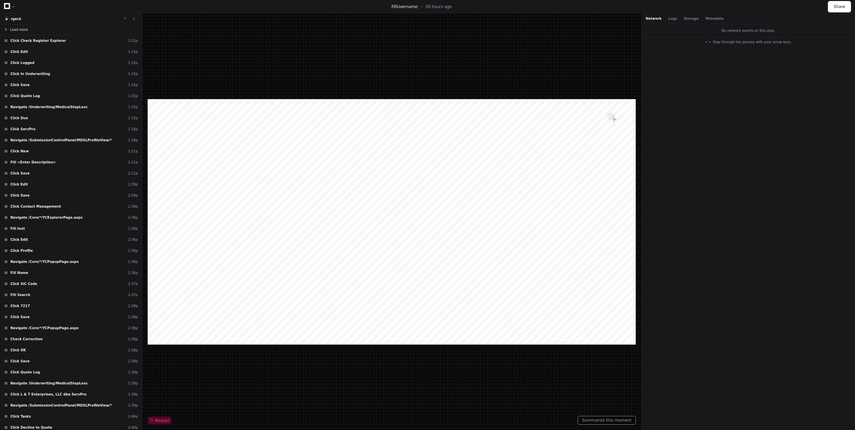
click at [13, 28] on span "Load more" at bounding box center [19, 29] width 18 height 5
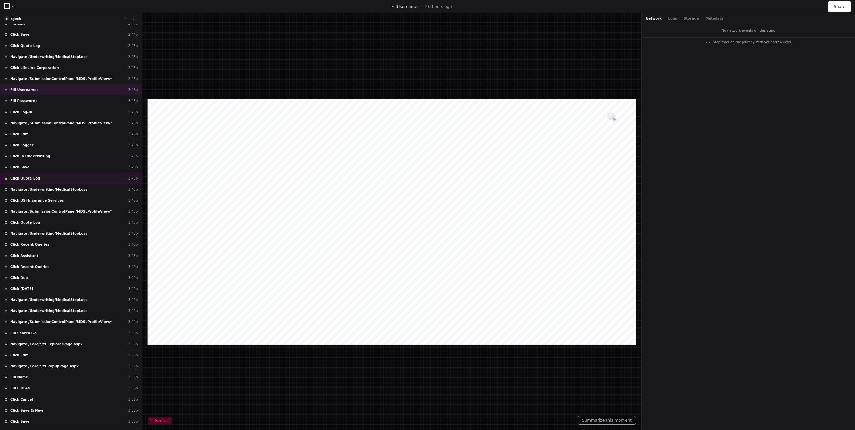
scroll to position [787, 0]
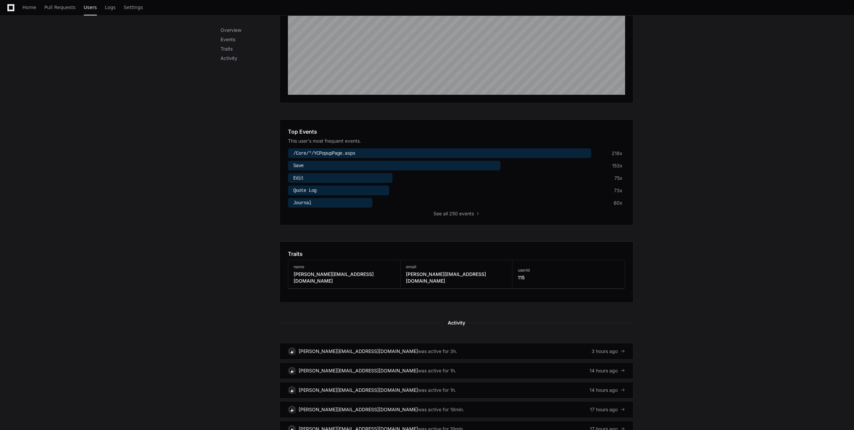
scroll to position [235, 0]
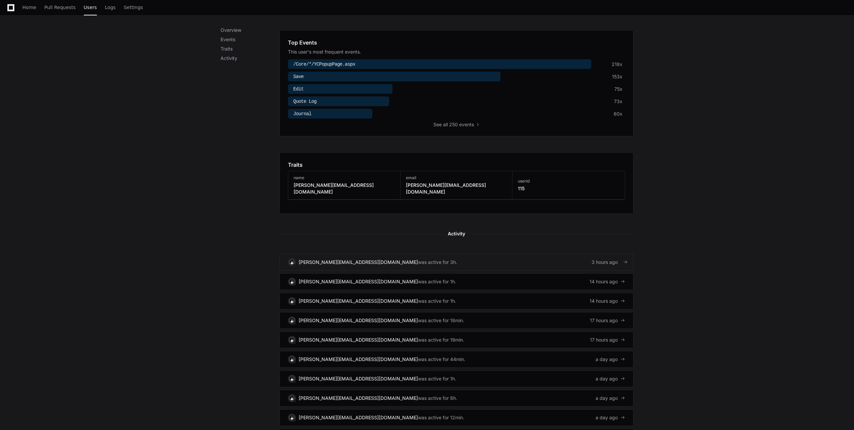
click at [418, 259] on div "was active for 3h." at bounding box center [437, 262] width 39 height 7
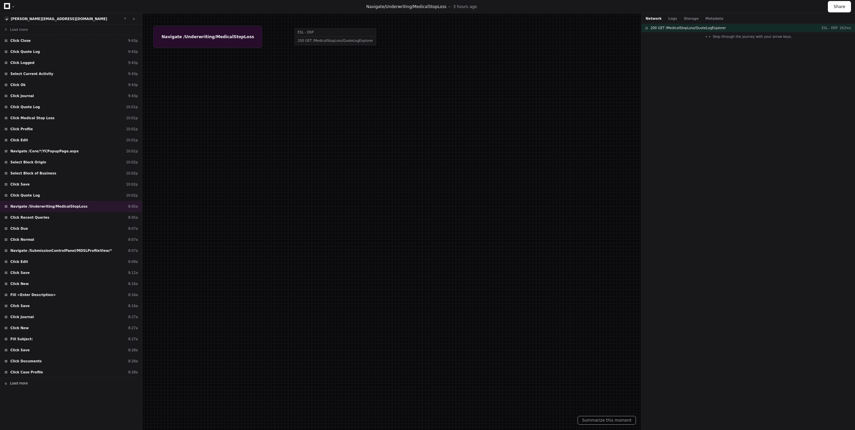
click at [27, 382] on button "Load more" at bounding box center [71, 383] width 142 height 11
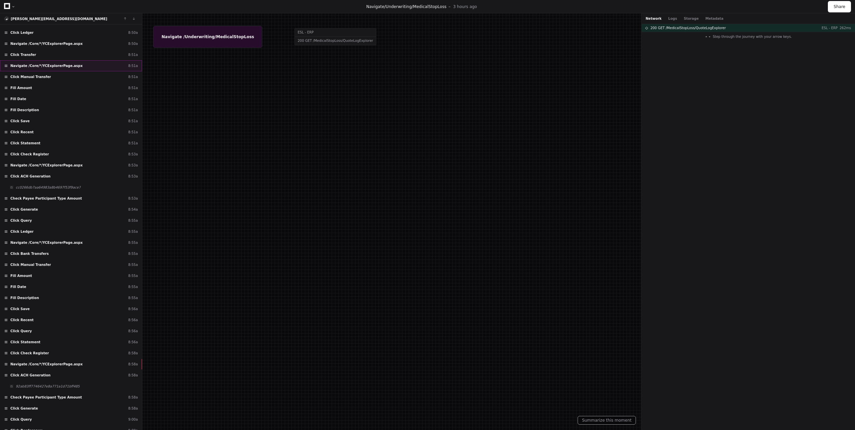
scroll to position [787, 0]
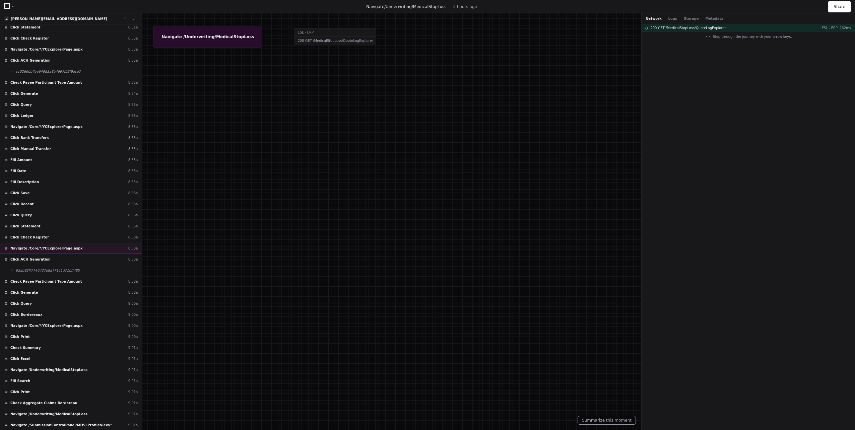
click at [70, 252] on div "Navigate /Core/*/YCExplorerPage.aspx 8:58a" at bounding box center [71, 248] width 142 height 11
click at [671, 21] on div "Network Logs Storage Metadata" at bounding box center [748, 18] width 213 height 11
click at [671, 20] on button "Logs" at bounding box center [674, 18] width 13 height 5
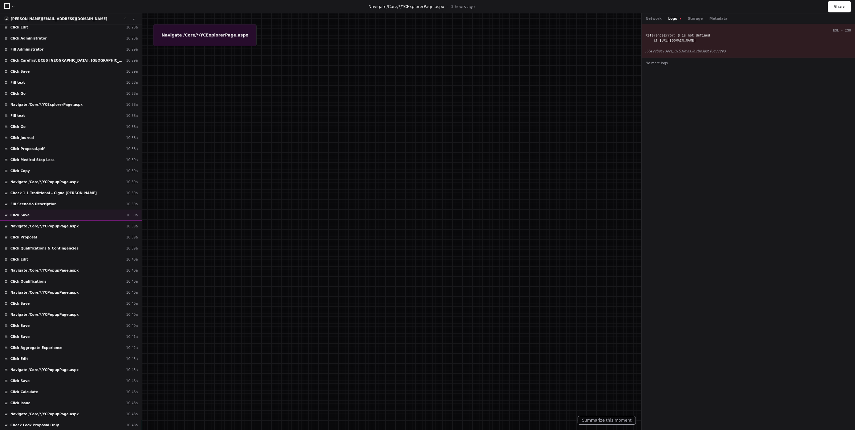
scroll to position [2943, 0]
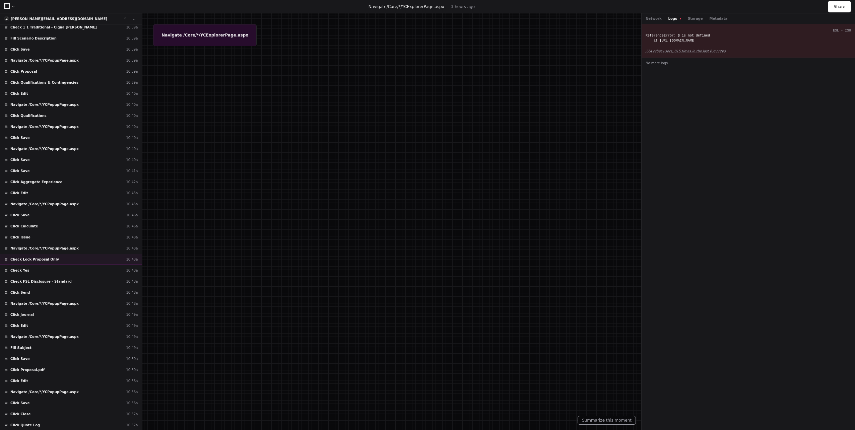
click at [71, 258] on div "Check Lock Proposal Only 10:48a" at bounding box center [71, 259] width 142 height 11
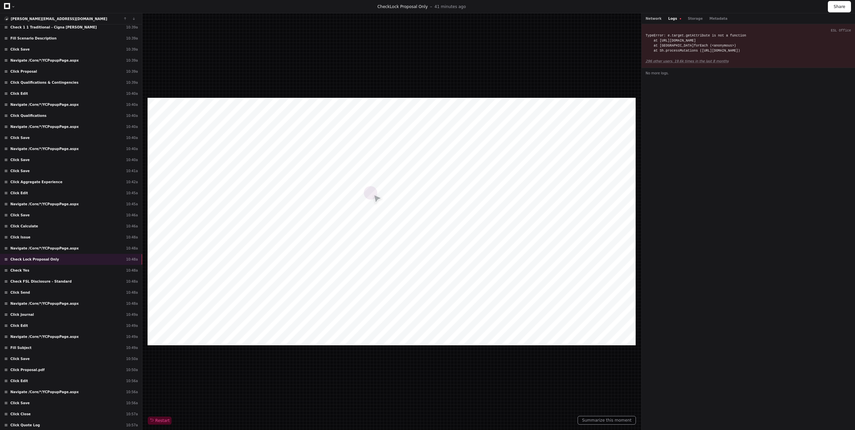
click at [648, 18] on button "Network" at bounding box center [654, 18] width 16 height 5
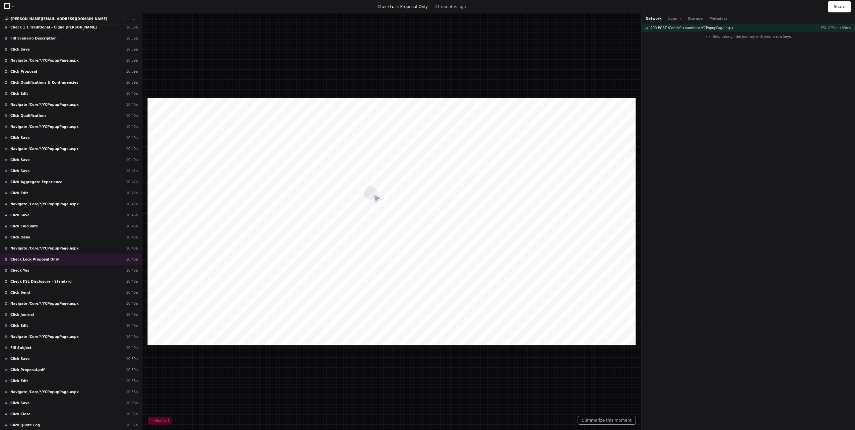
click at [664, 17] on div "Network Logs Storage Metadata" at bounding box center [687, 18] width 82 height 5
click at [668, 17] on button "Logs" at bounding box center [674, 18] width 13 height 5
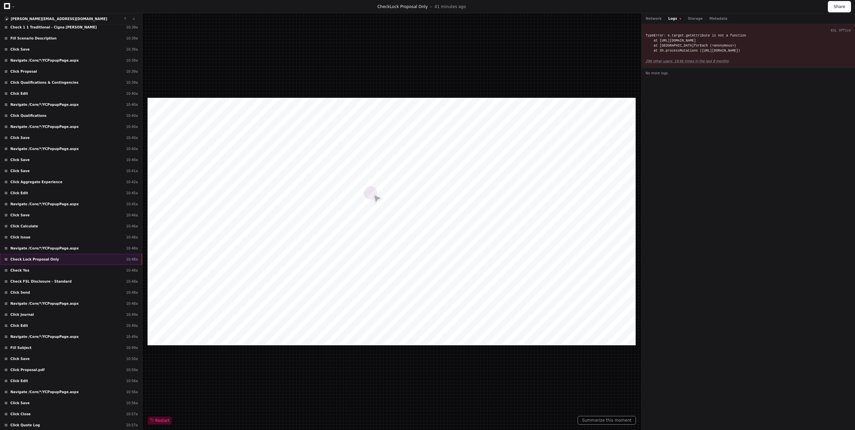
click at [72, 262] on div "Check Lock Proposal Only 10:48a" at bounding box center [71, 259] width 142 height 11
click at [649, 17] on button "Network" at bounding box center [654, 18] width 16 height 5
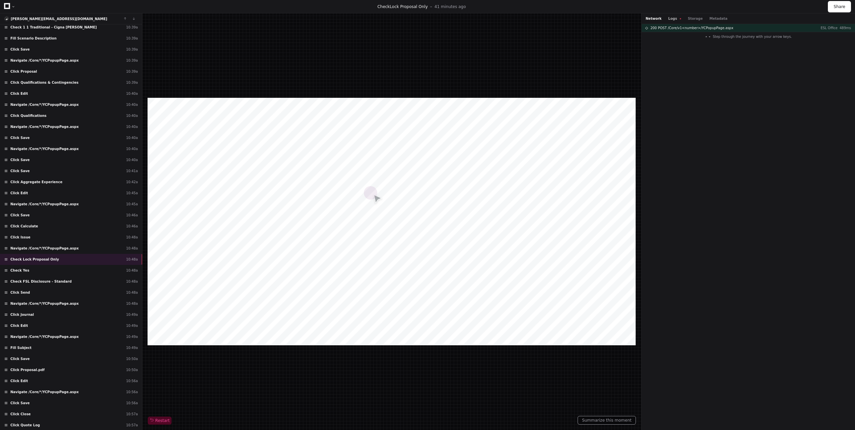
click at [668, 17] on button "Logs" at bounding box center [674, 18] width 13 height 5
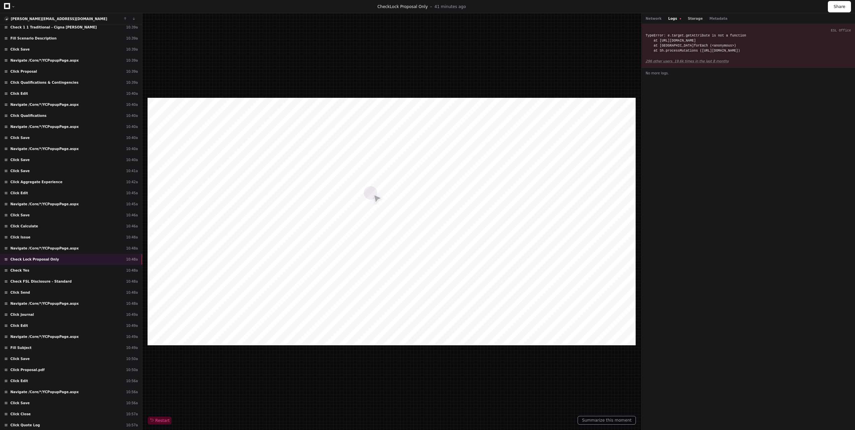
click at [688, 19] on button "Storage" at bounding box center [695, 18] width 15 height 5
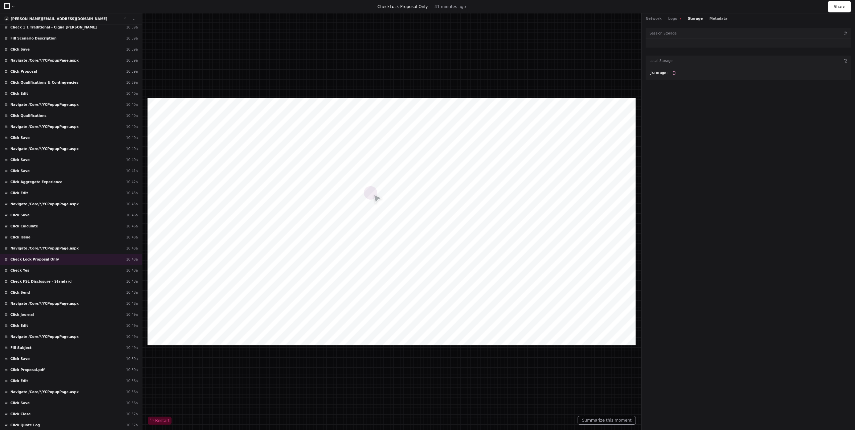
click at [714, 18] on button "Metadata" at bounding box center [718, 18] width 18 height 5
click at [79, 241] on div "Click Issue 10:48a" at bounding box center [71, 237] width 142 height 11
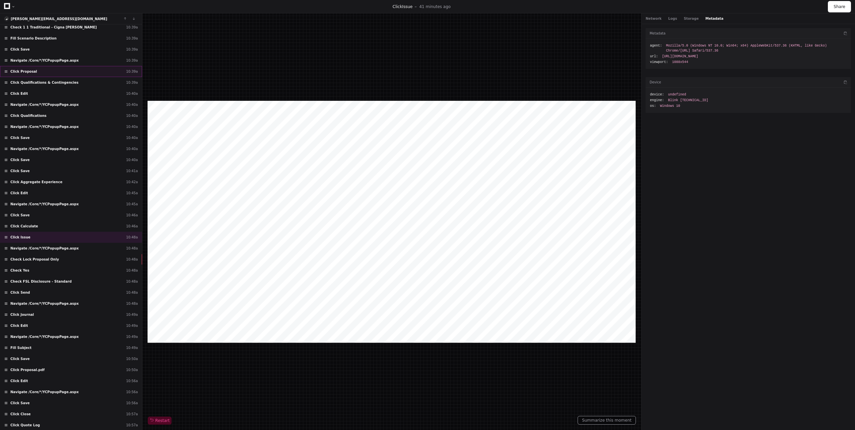
click at [73, 74] on div "Click Proposal 10:39a" at bounding box center [71, 71] width 142 height 11
